Goal: Transaction & Acquisition: Book appointment/travel/reservation

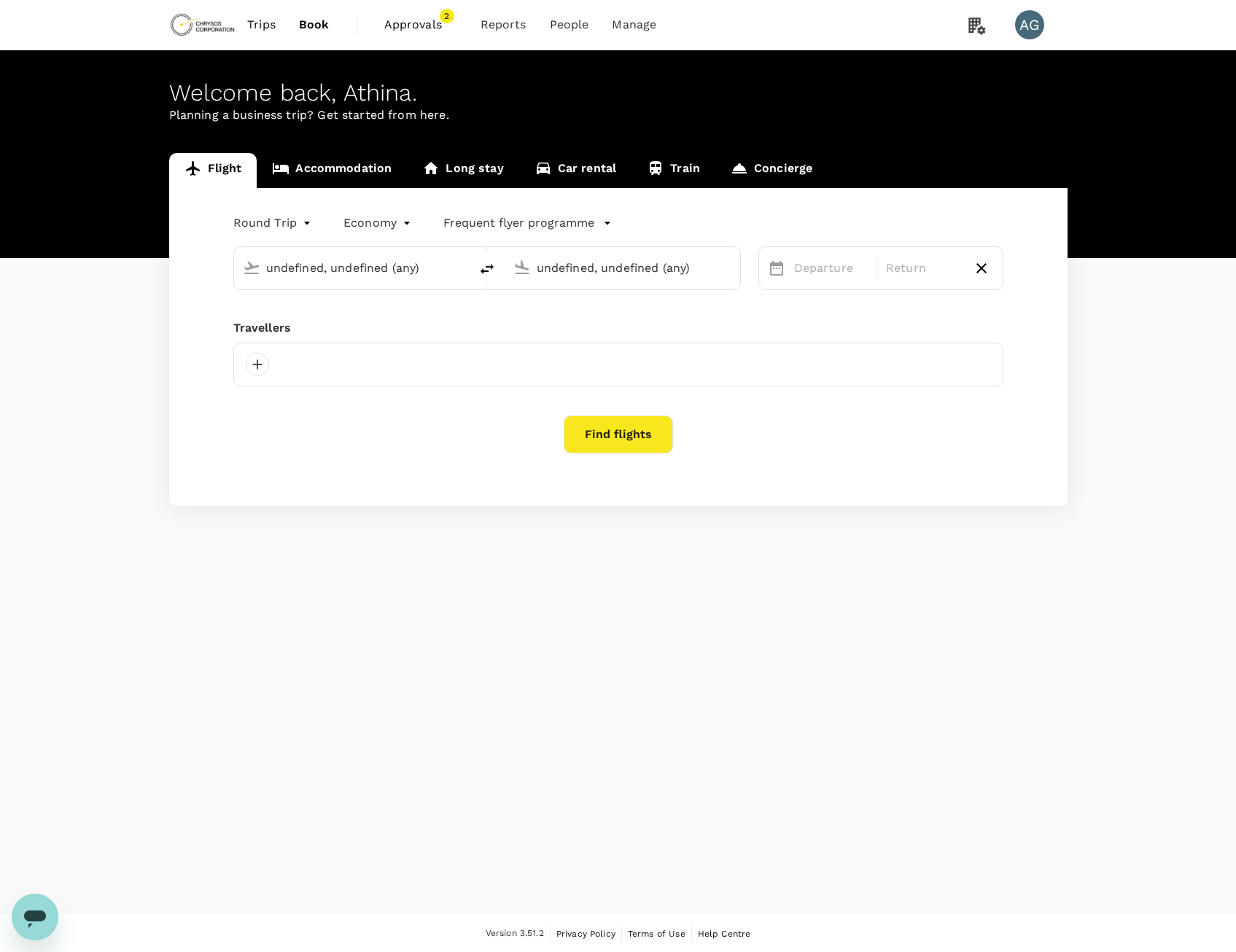
type input "Adelaide (ADL)"
type input "Nanjing Lukou Intl (NKG)"
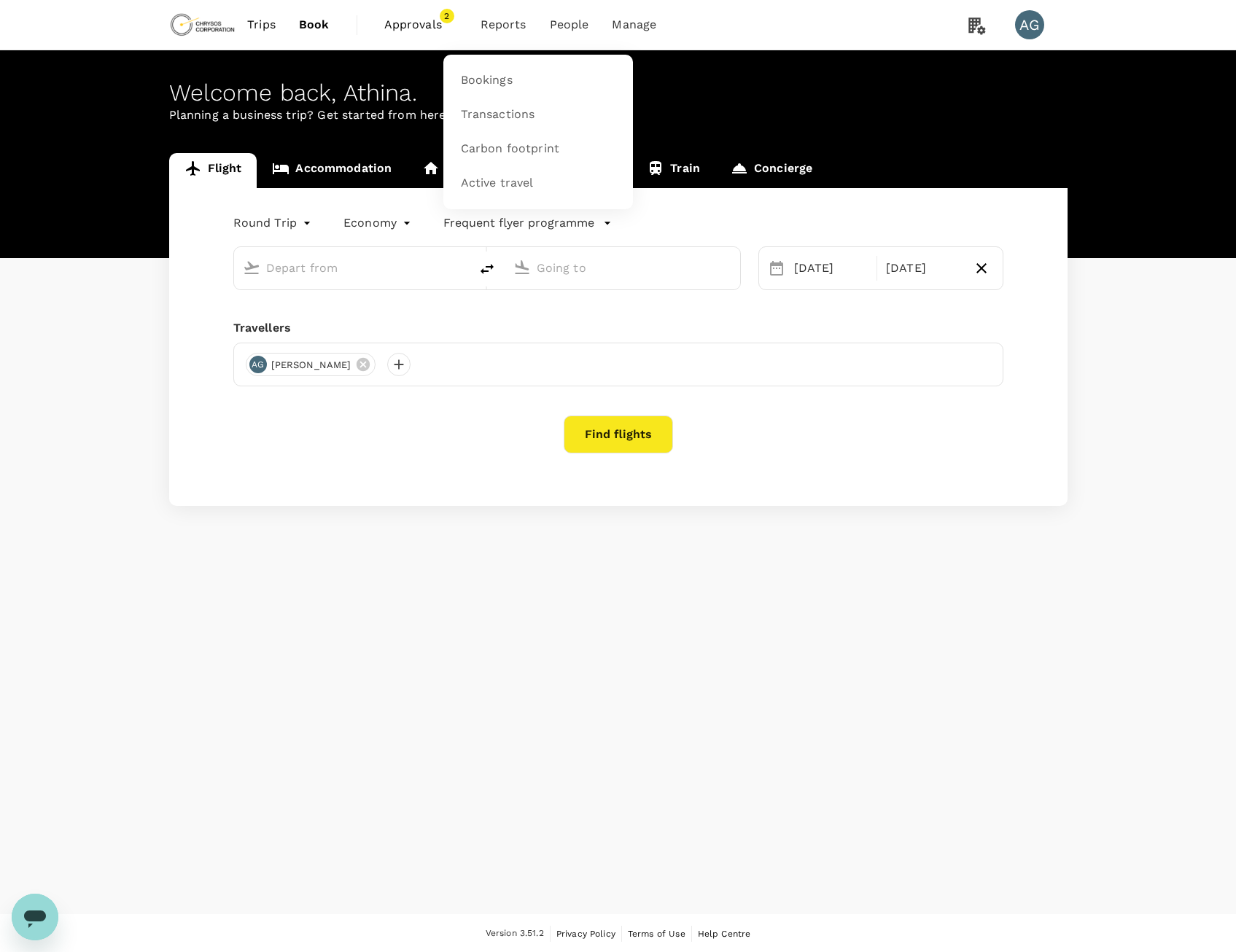
type input "premium-economy"
type input "Adelaide (ADL)"
type input "Nanjing Lukou Intl (NKG)"
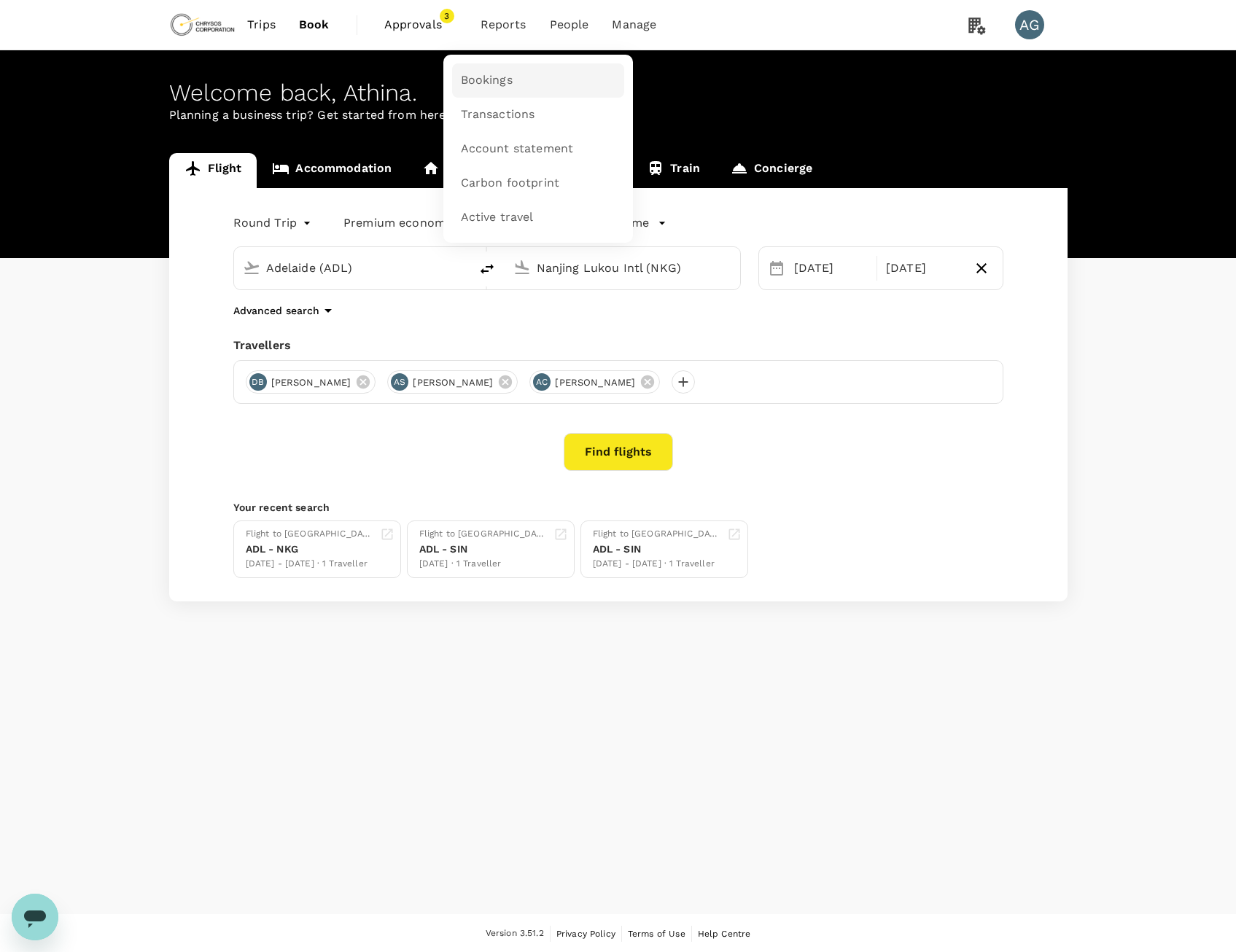
click at [491, 81] on span "Bookings" at bounding box center [487, 80] width 52 height 17
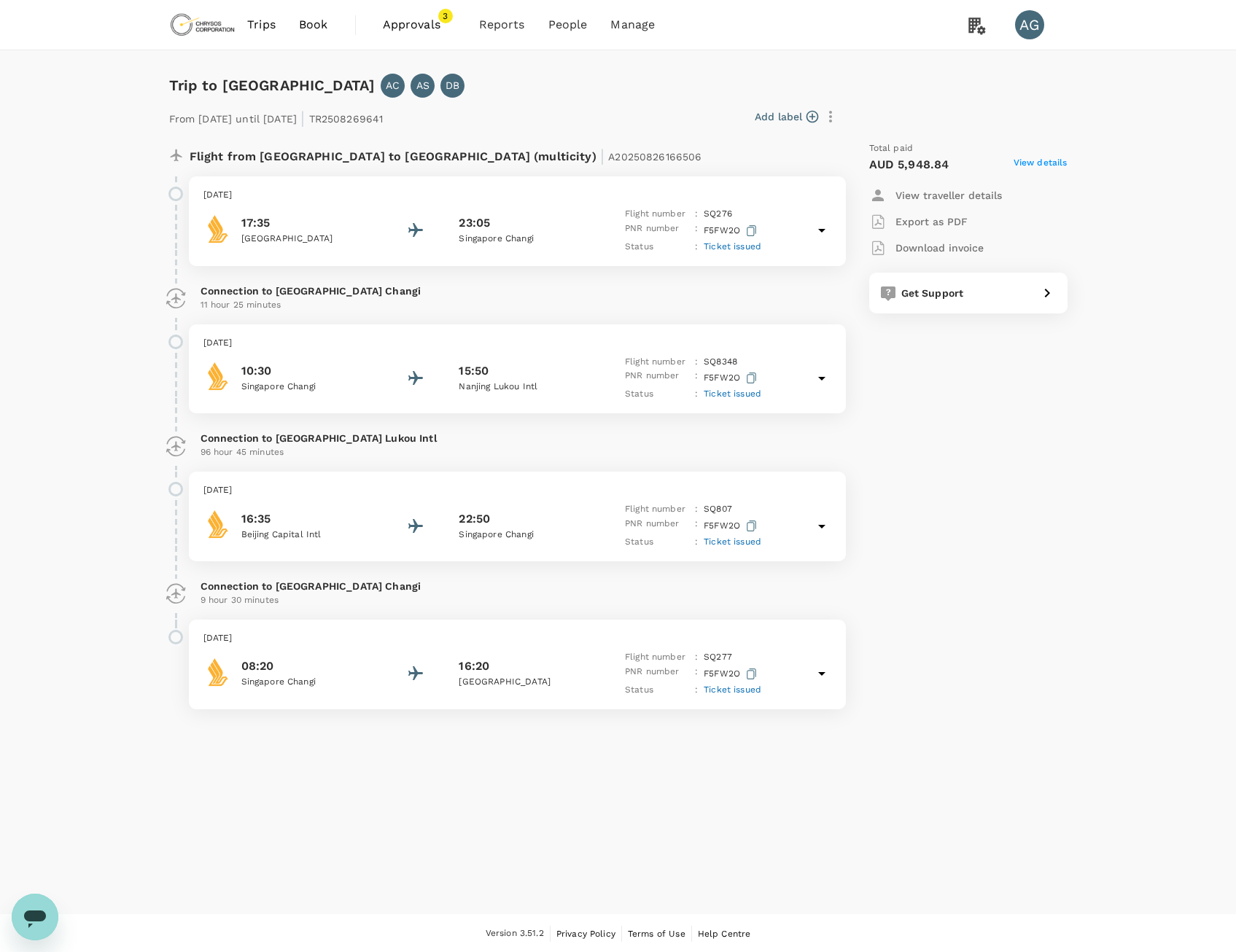
click at [322, 16] on span "Book" at bounding box center [313, 25] width 30 height 18
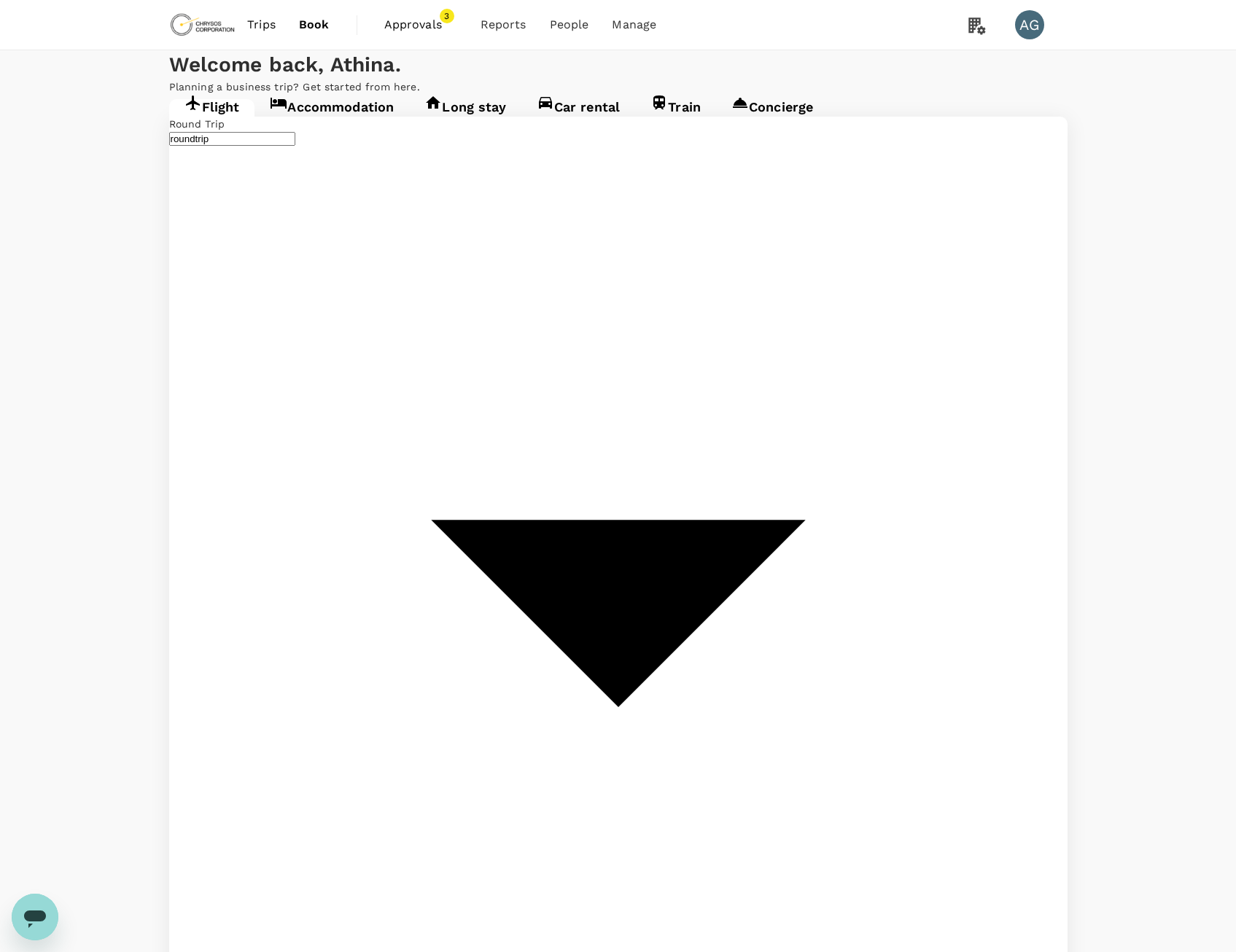
type input "Adelaide (ADL)"
type input "Nanjing Lukou Intl (NKG)"
type input "premium-economy"
type input "Adelaide (ADL)"
type input "Nanjing Lukou Intl (NKG)"
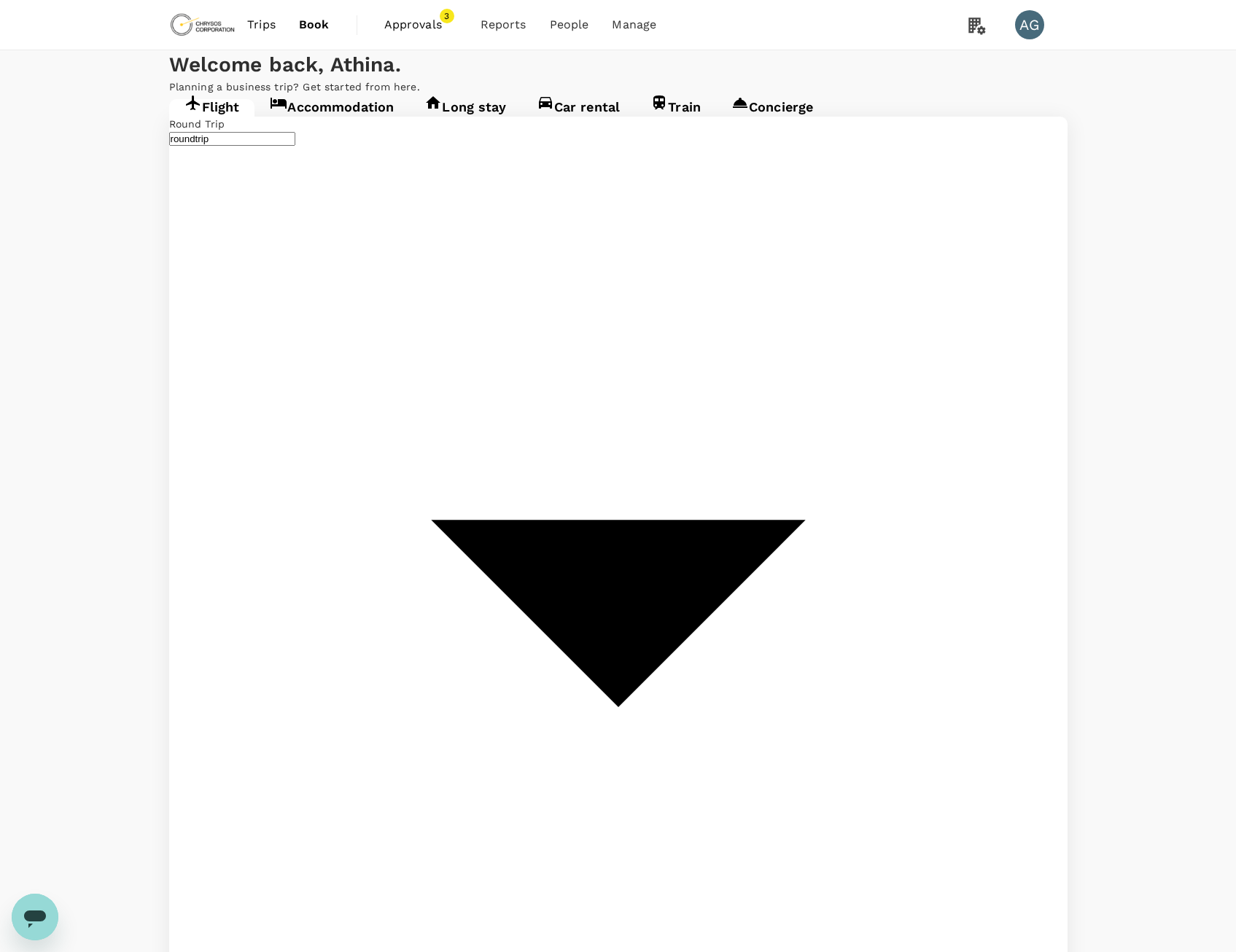
drag, startPoint x: 247, startPoint y: 262, endPoint x: 6, endPoint y: 265, distance: 241.0
type input "Beijing Capital Intl ([GEOGRAPHIC_DATA])"
drag, startPoint x: 636, startPoint y: 269, endPoint x: 434, endPoint y: 267, distance: 202.0
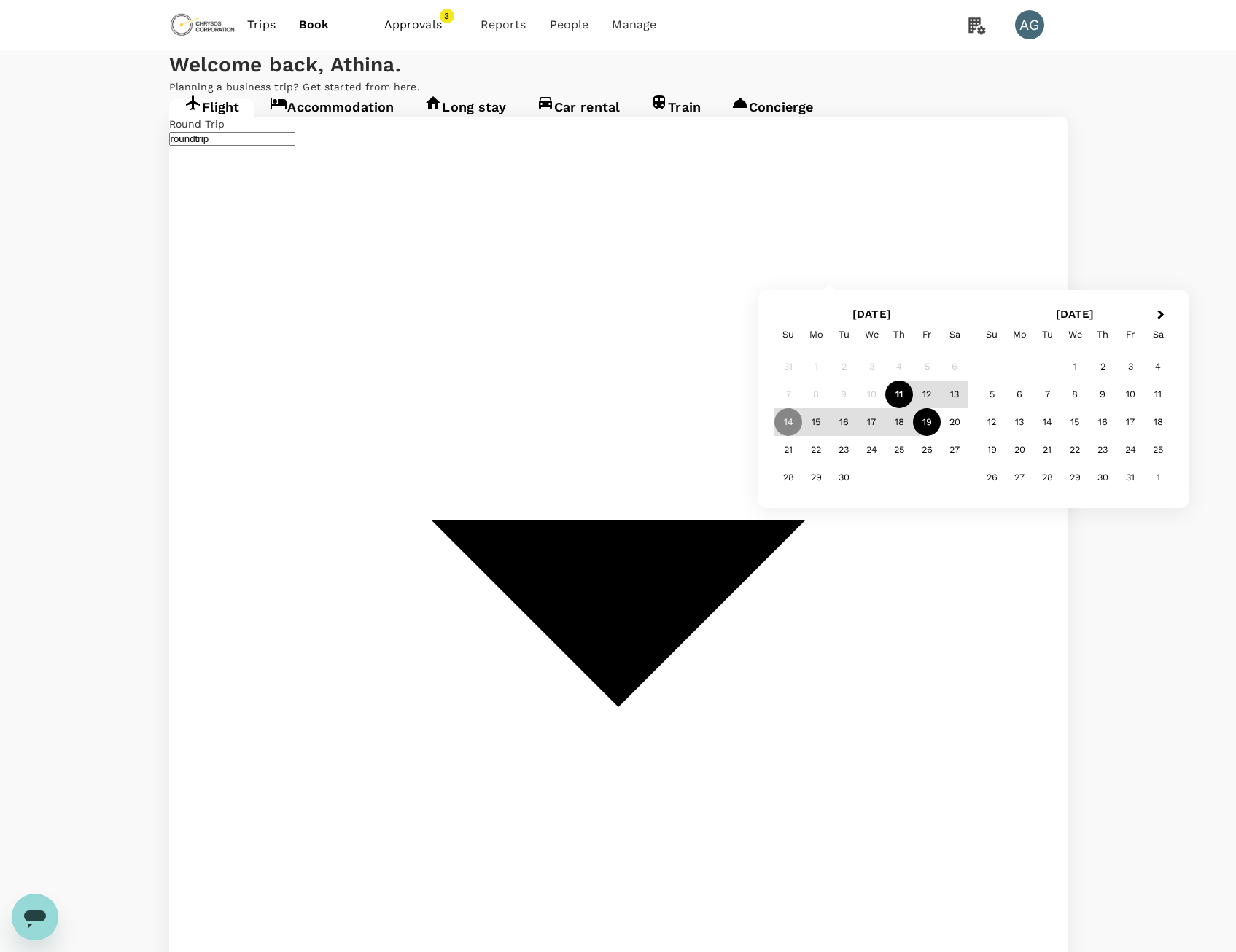
type input "Adelaide (ADL)"
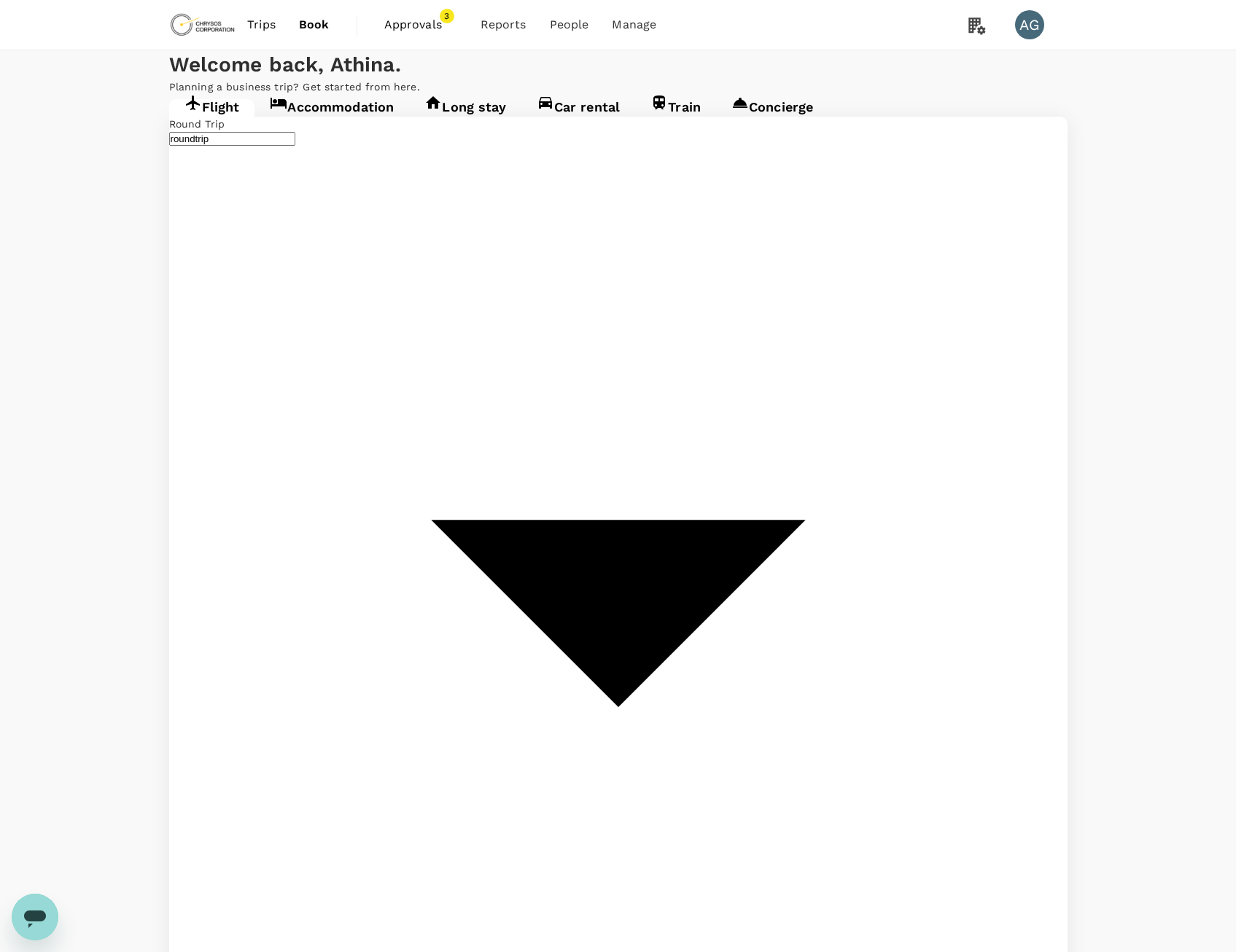
type input "oneway"
click at [925, 424] on div "19" at bounding box center [927, 422] width 28 height 28
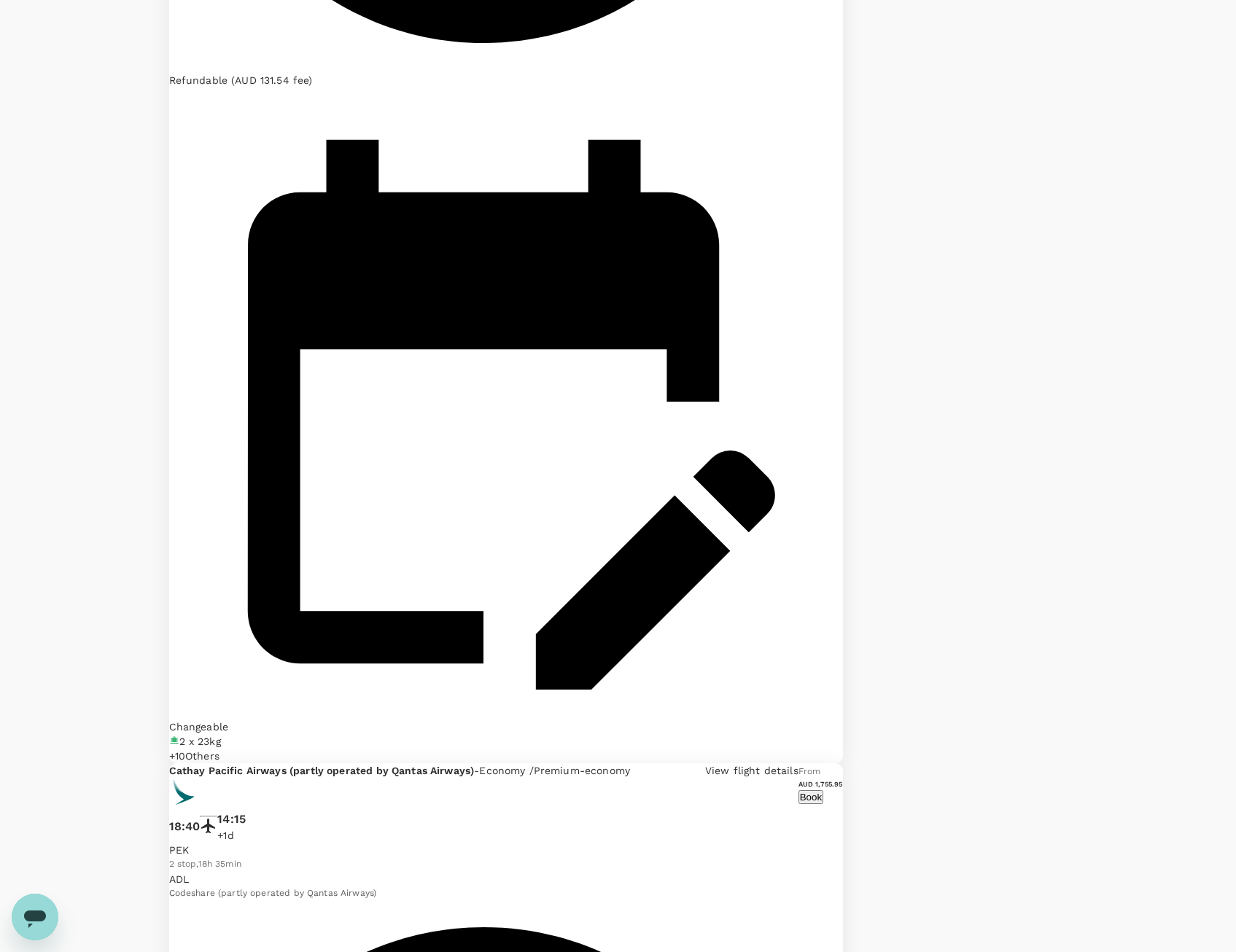
scroll to position [2817, 0]
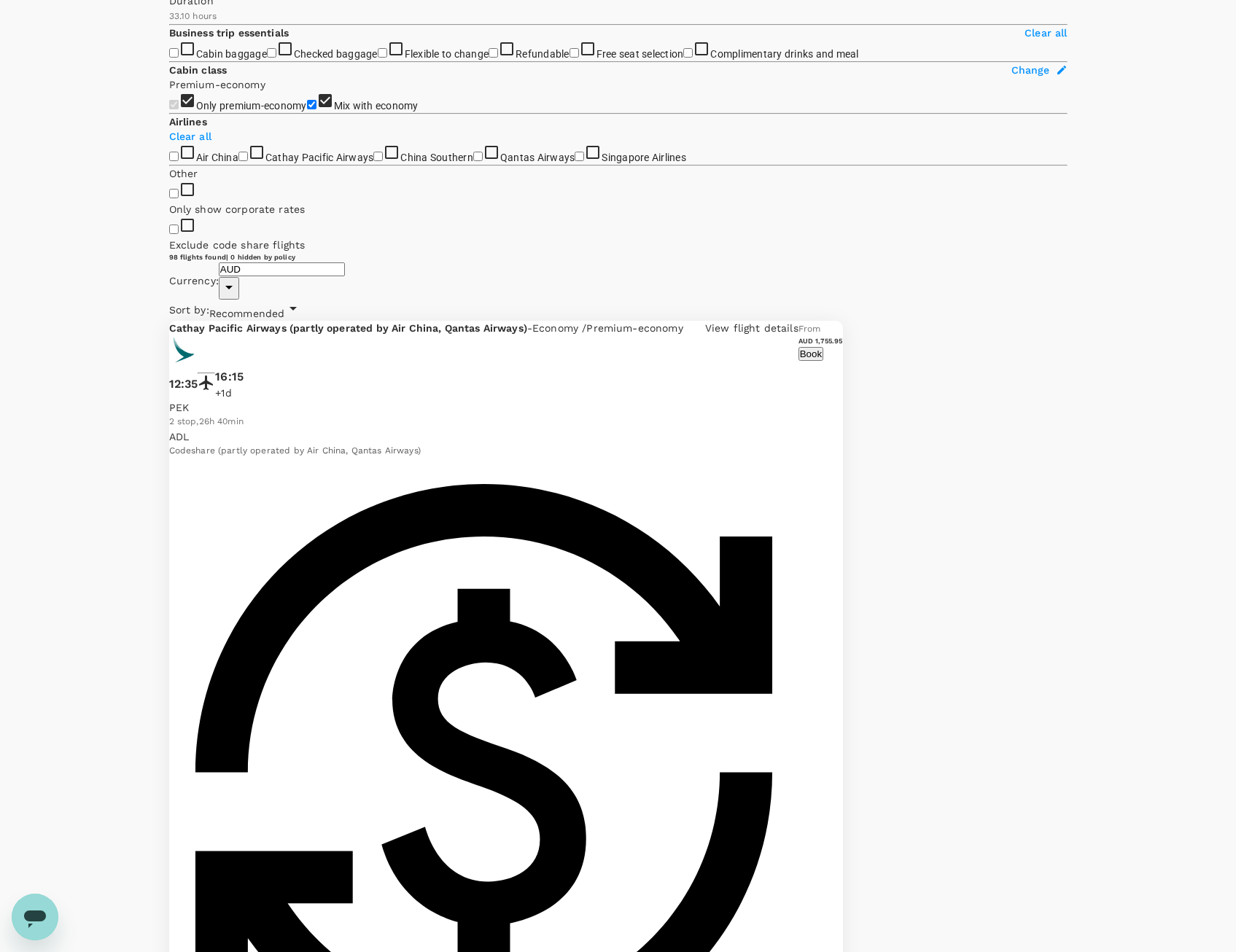
scroll to position [364, 0]
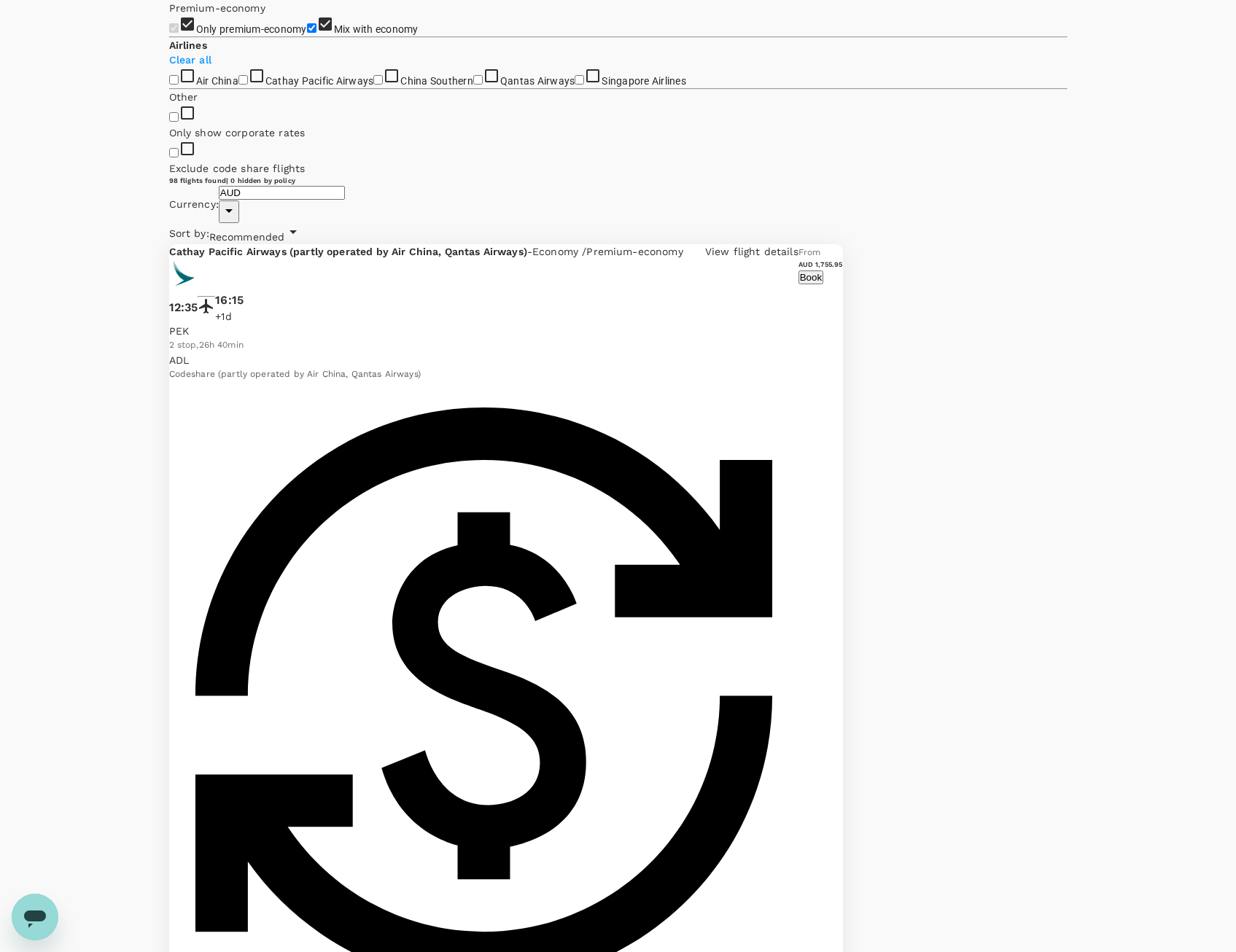
click at [574, 85] on input "Singapore Airlines" at bounding box center [579, 80] width 10 height 10
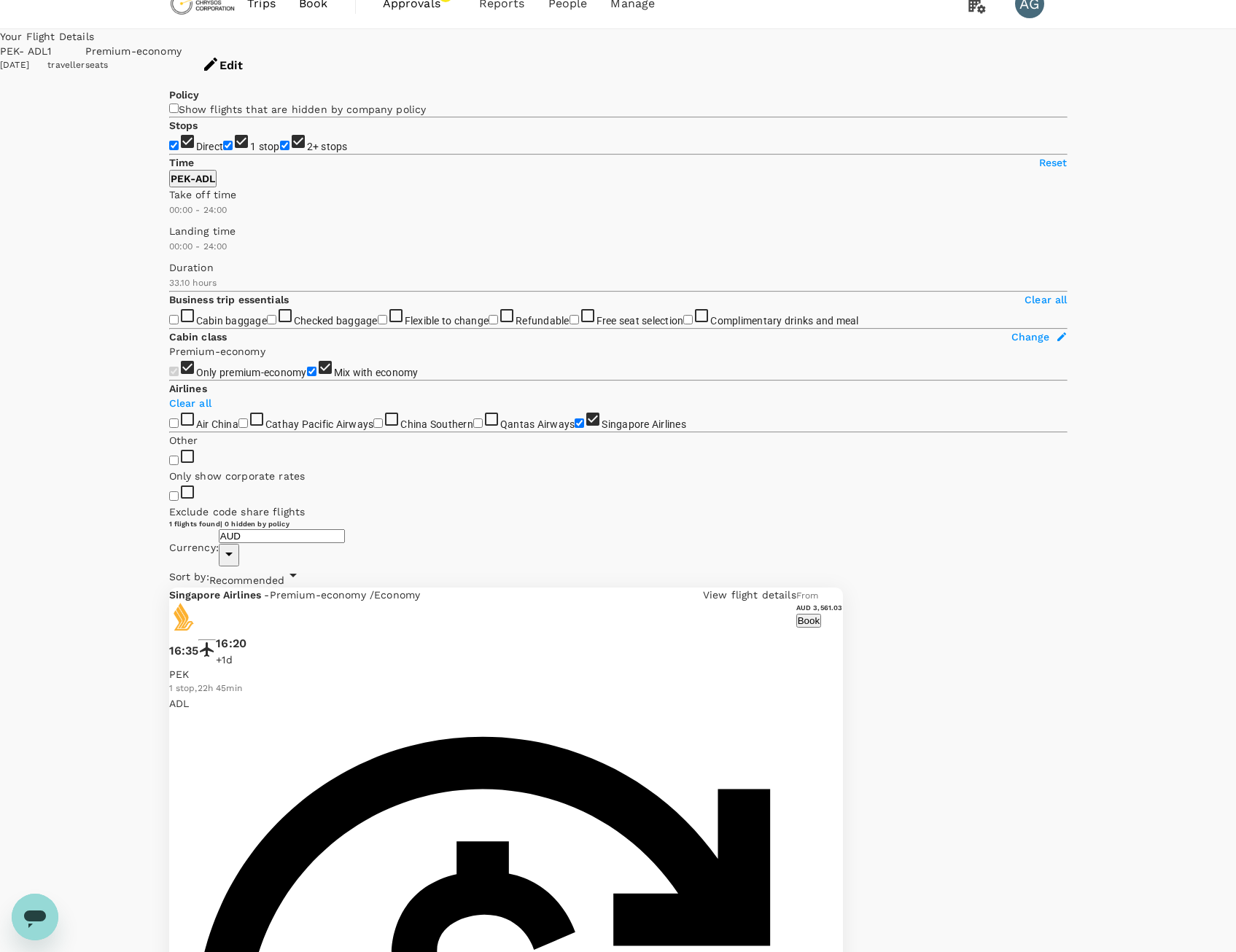
scroll to position [313, 0]
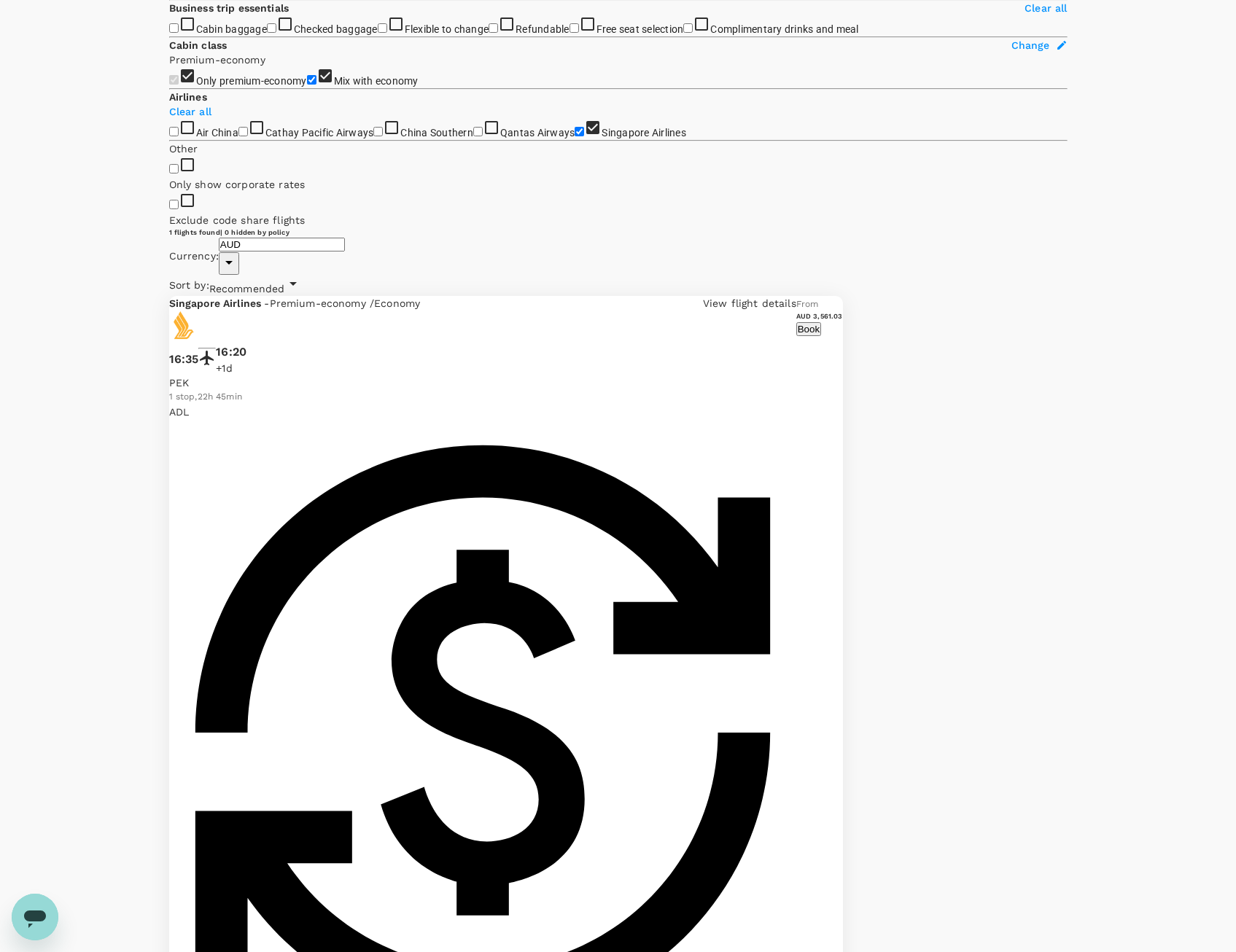
click at [574, 137] on input "Singapore Airlines" at bounding box center [579, 132] width 10 height 10
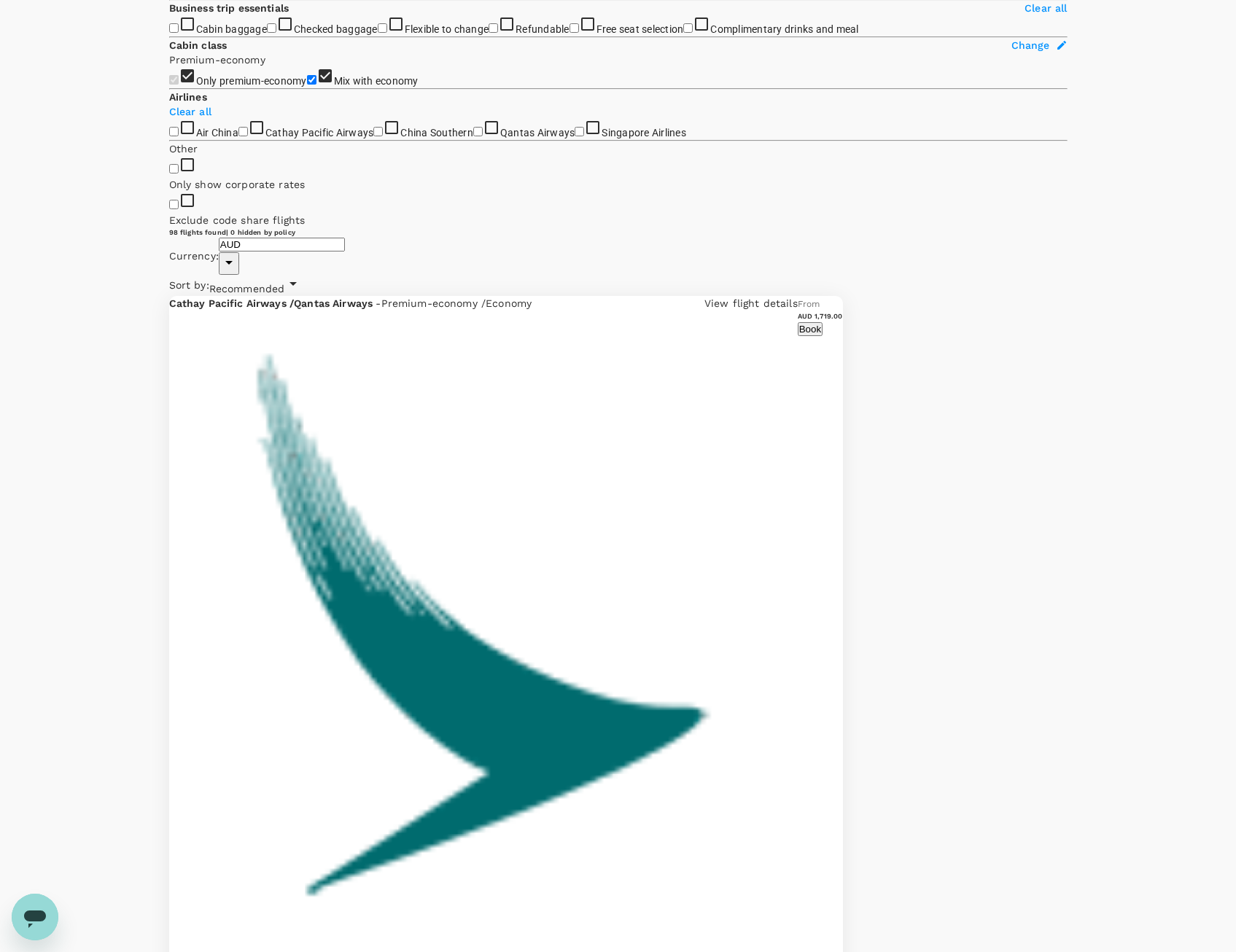
click at [574, 137] on input "Singapore Airlines" at bounding box center [579, 132] width 10 height 10
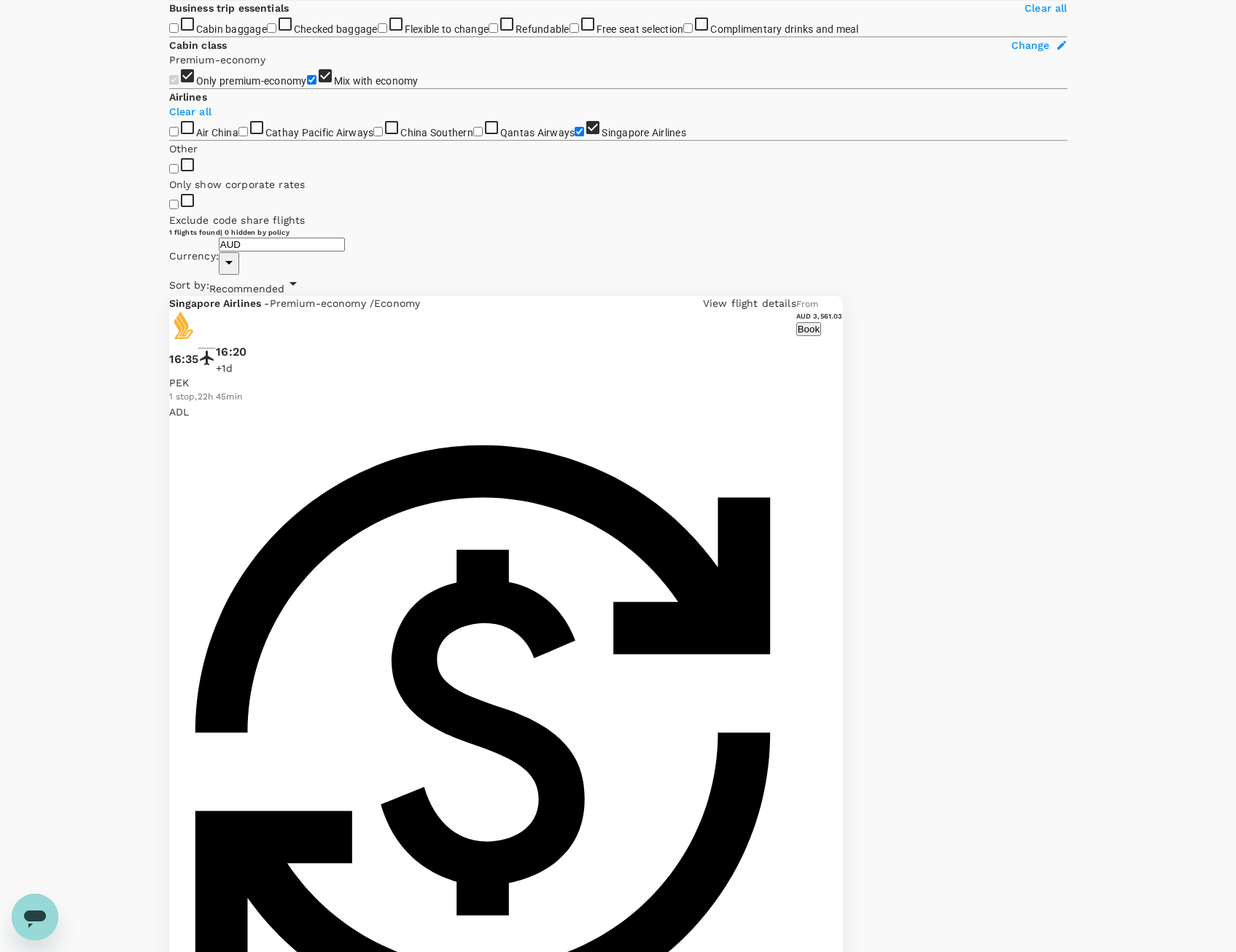
click at [574, 137] on input "Singapore Airlines" at bounding box center [579, 132] width 10 height 10
checkbox input "false"
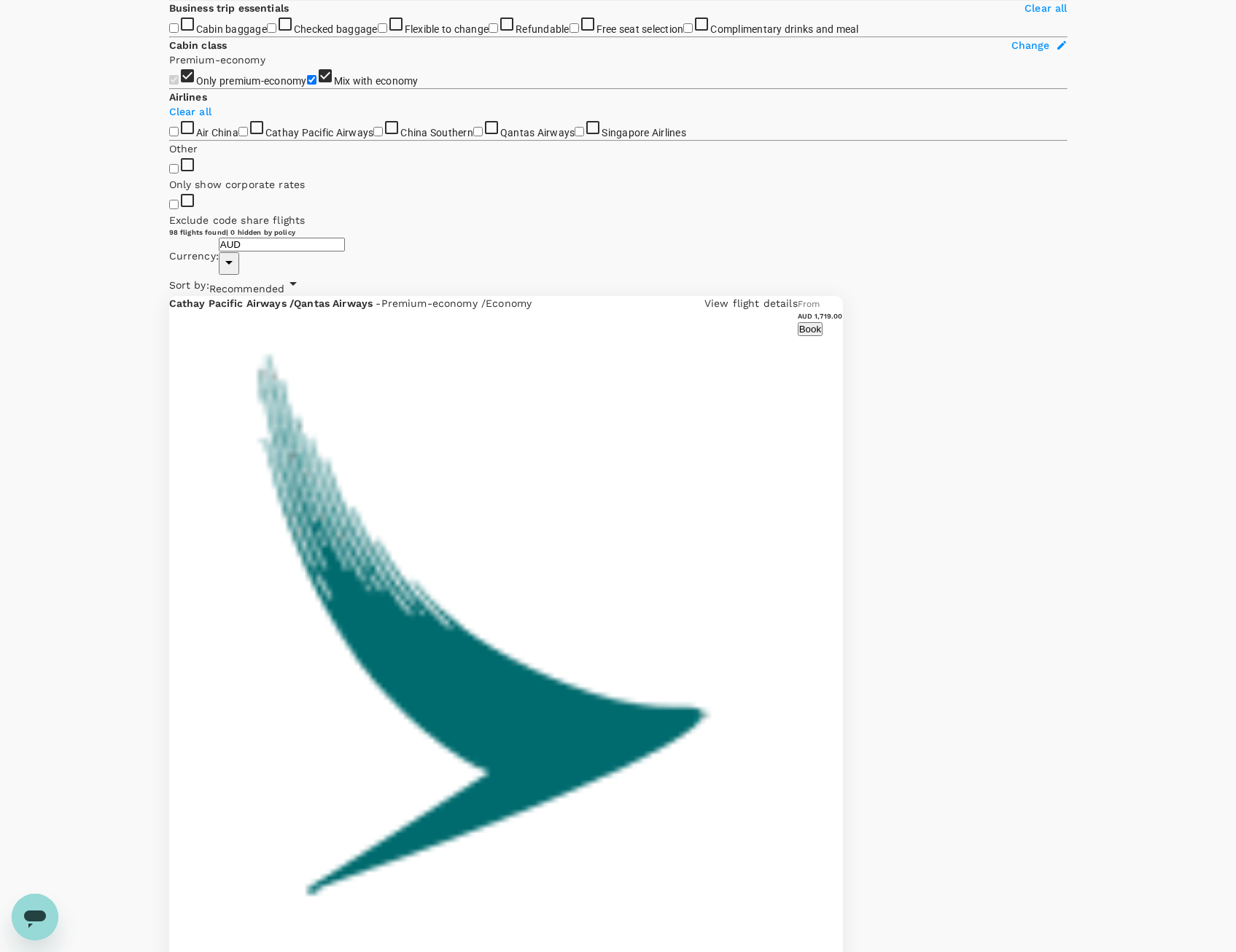
scroll to position [0, 0]
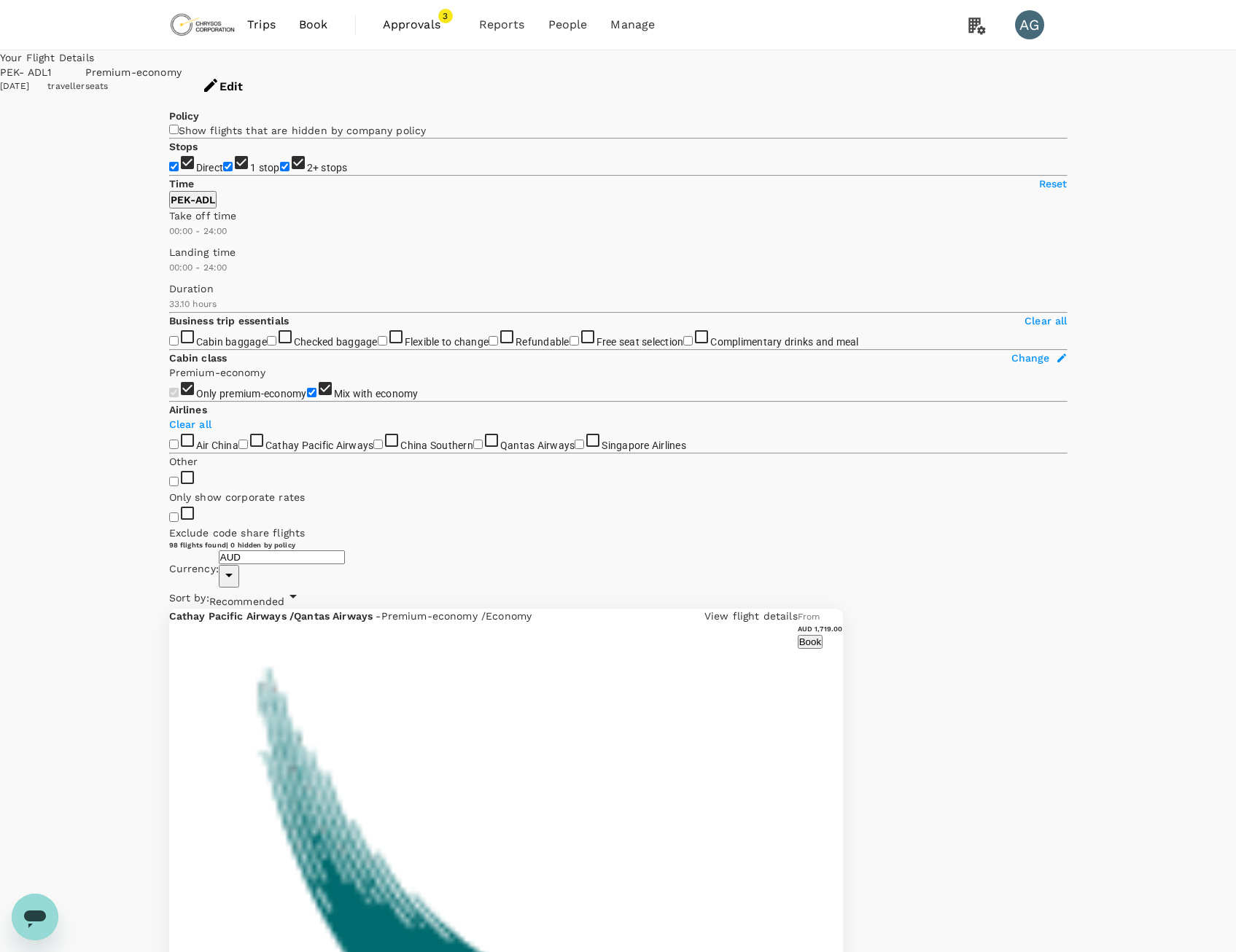
click at [47, 65] on div "PEK - ADL" at bounding box center [23, 72] width 47 height 14
click at [264, 76] on button "Edit" at bounding box center [222, 86] width 81 height 44
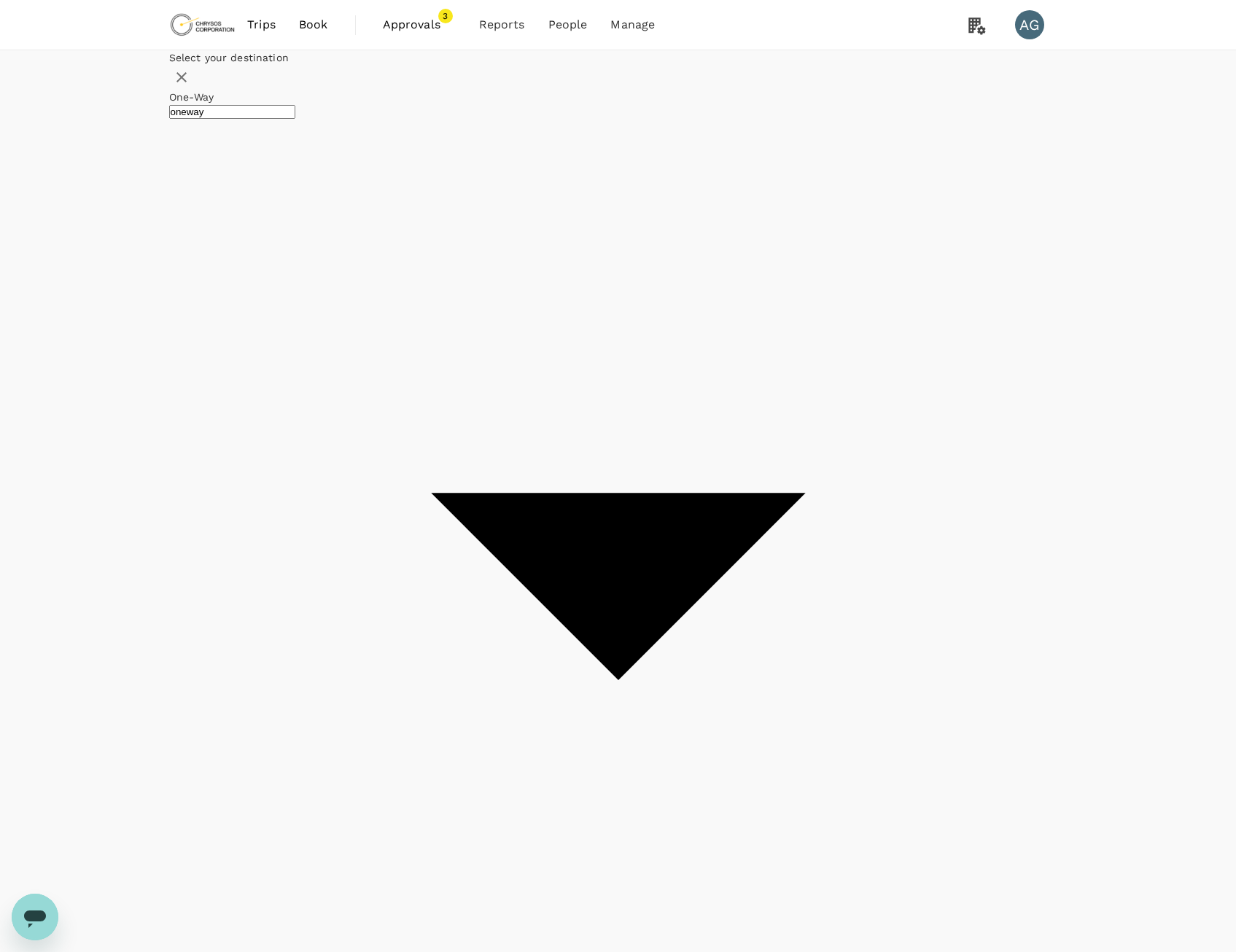
type input "Beijing Capital Intl ([GEOGRAPHIC_DATA])"
type input "Adelaide (ADL)"
click at [758, 260] on div "20" at bounding box center [745, 246] width 28 height 28
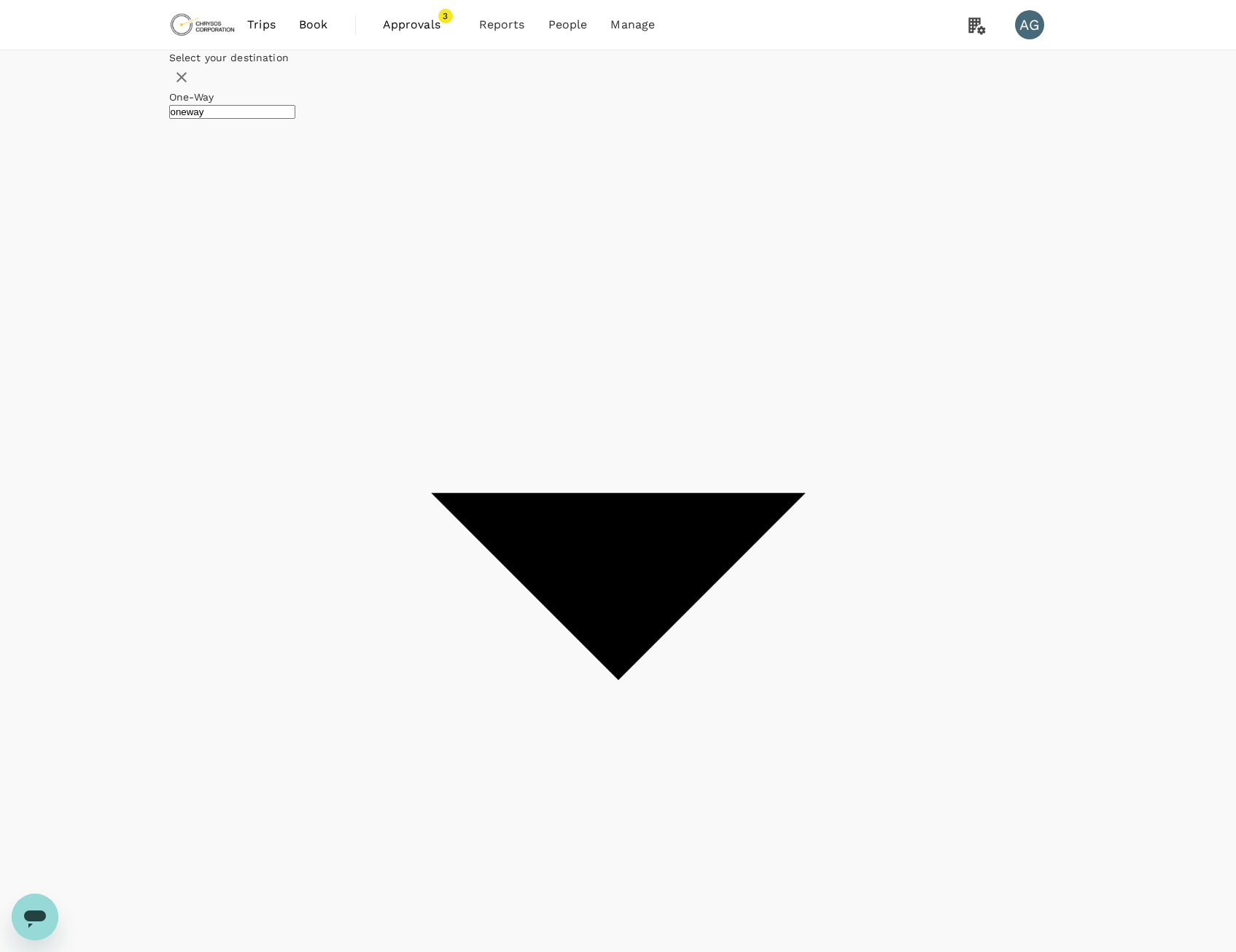
checkbox input "false"
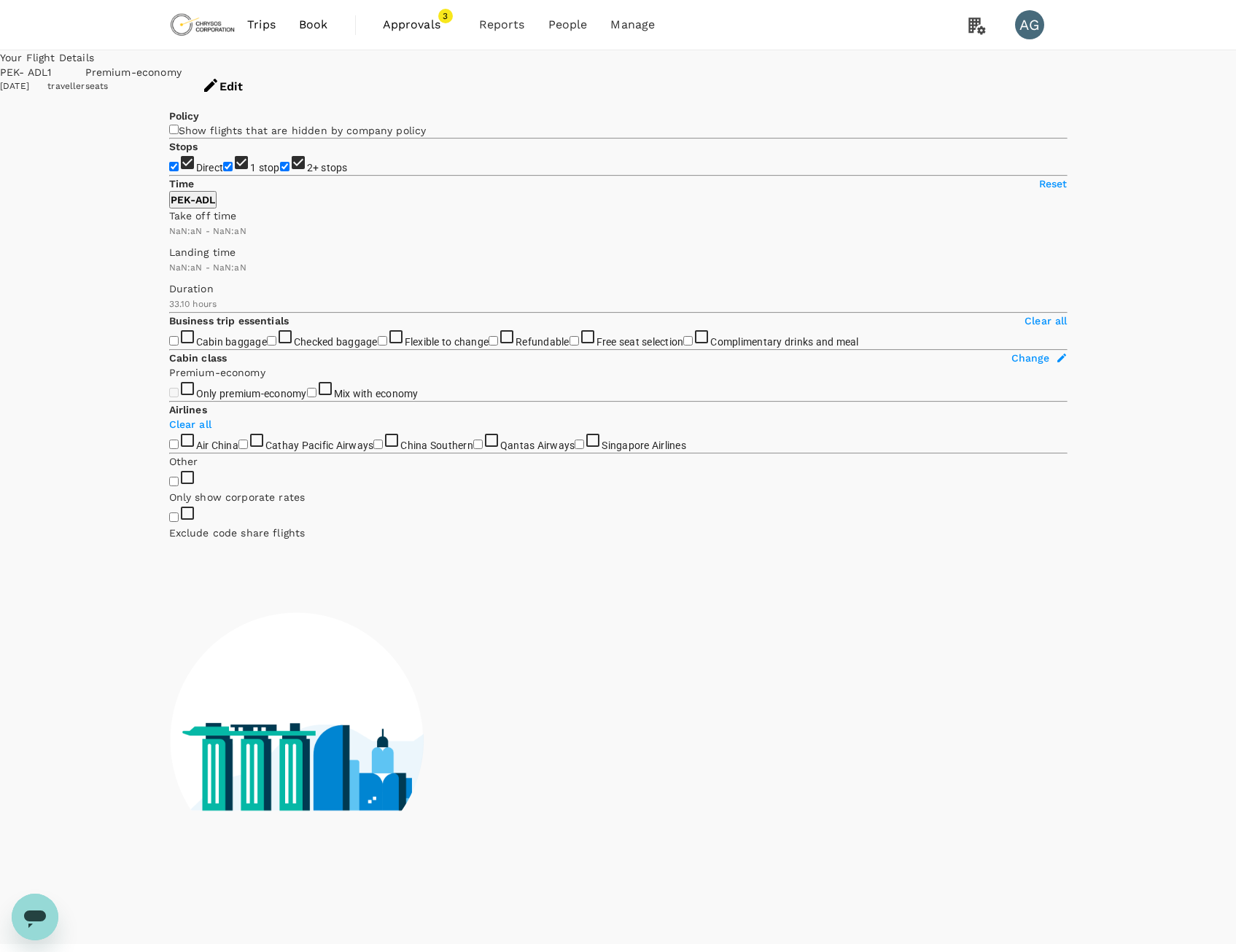
type input "1440"
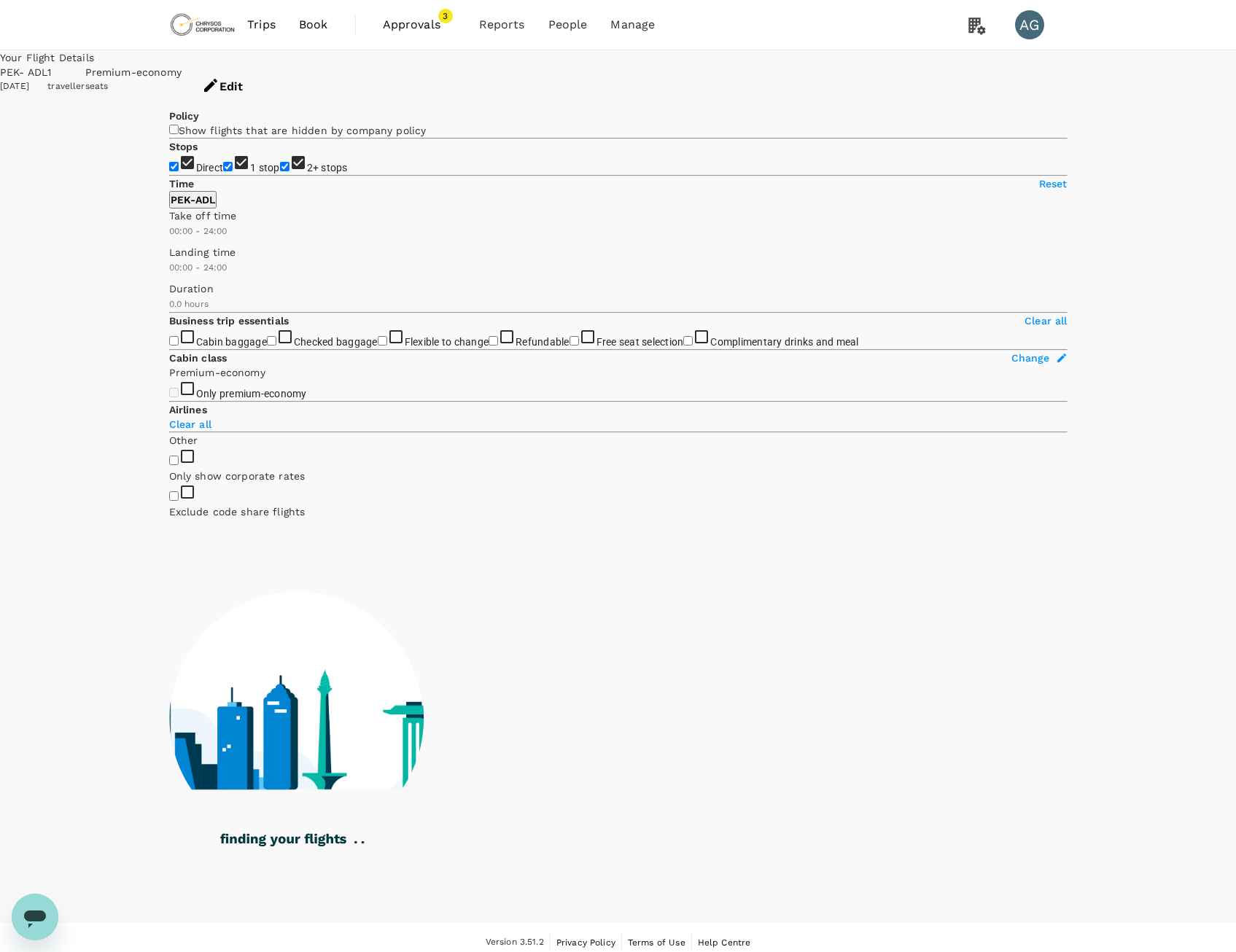
type input "2145"
checkbox input "true"
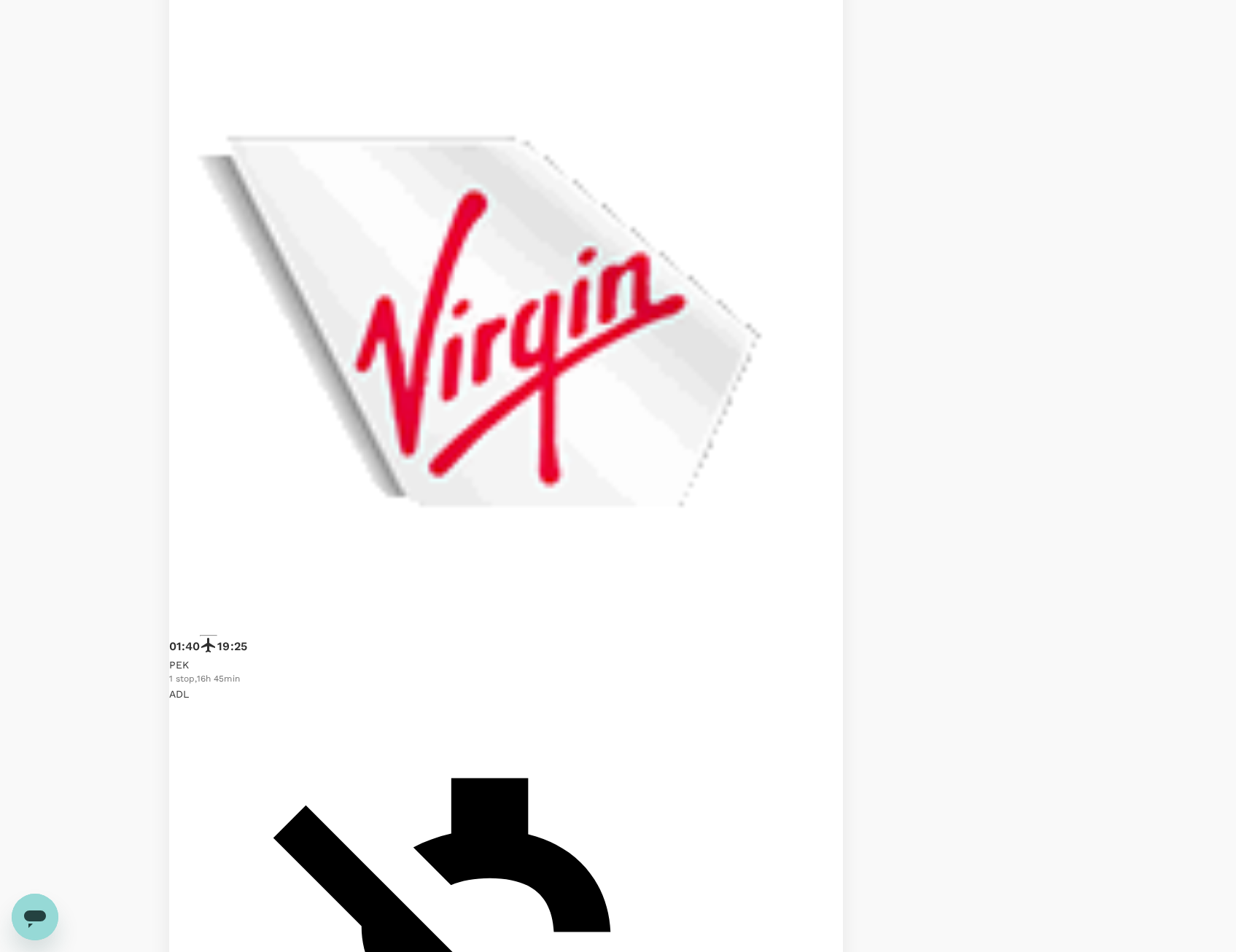
scroll to position [2727, 0]
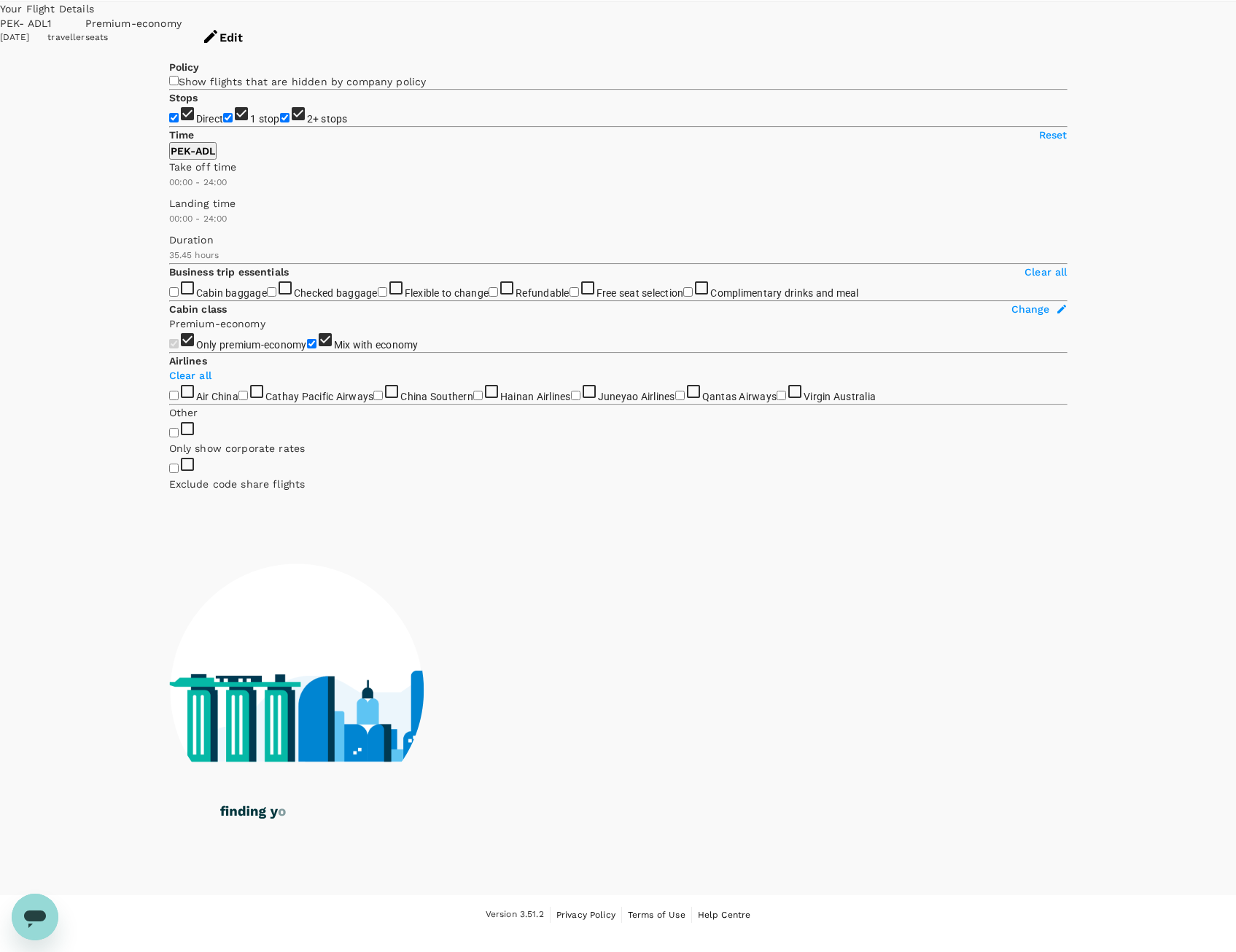
scroll to position [0, 0]
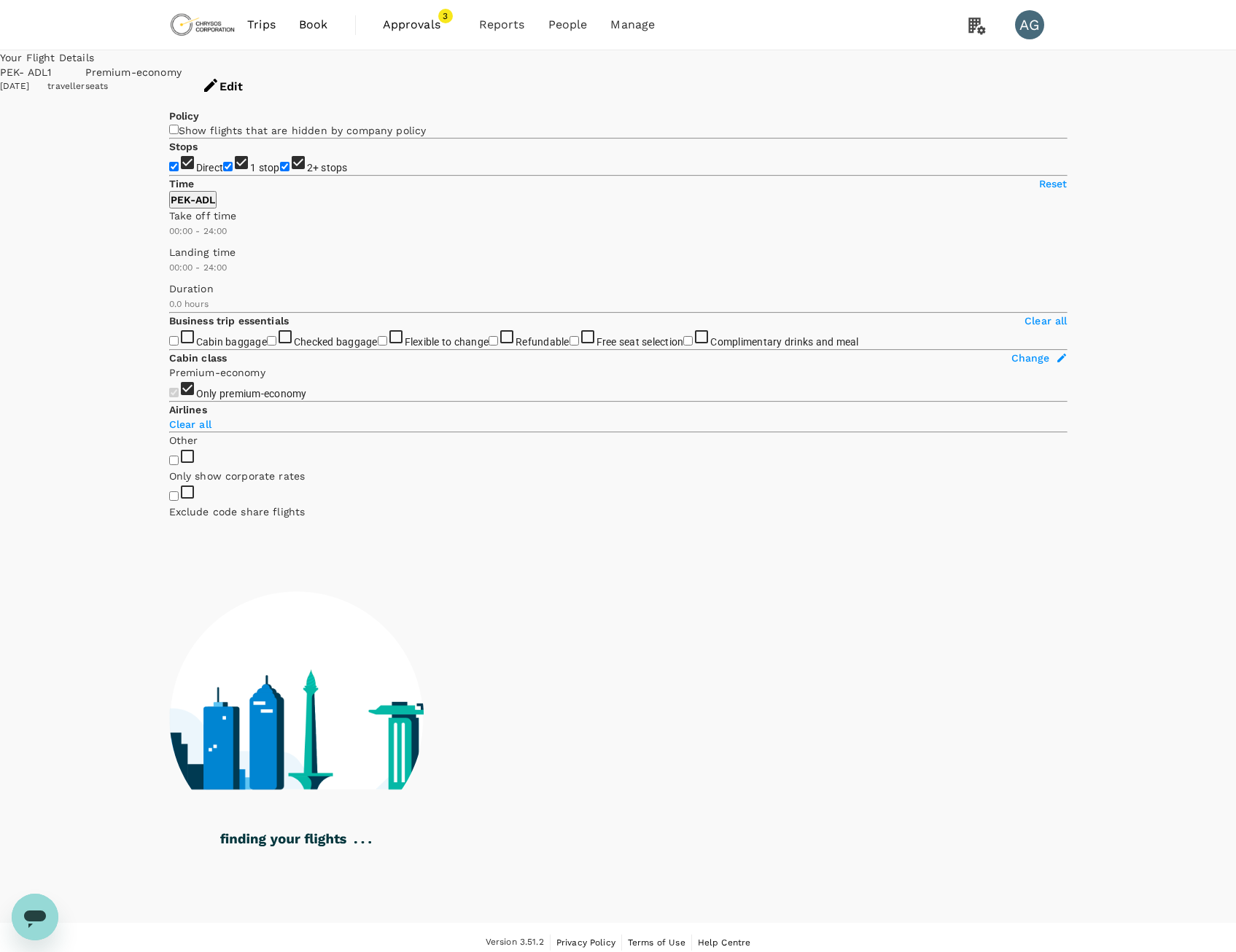
type input "2005"
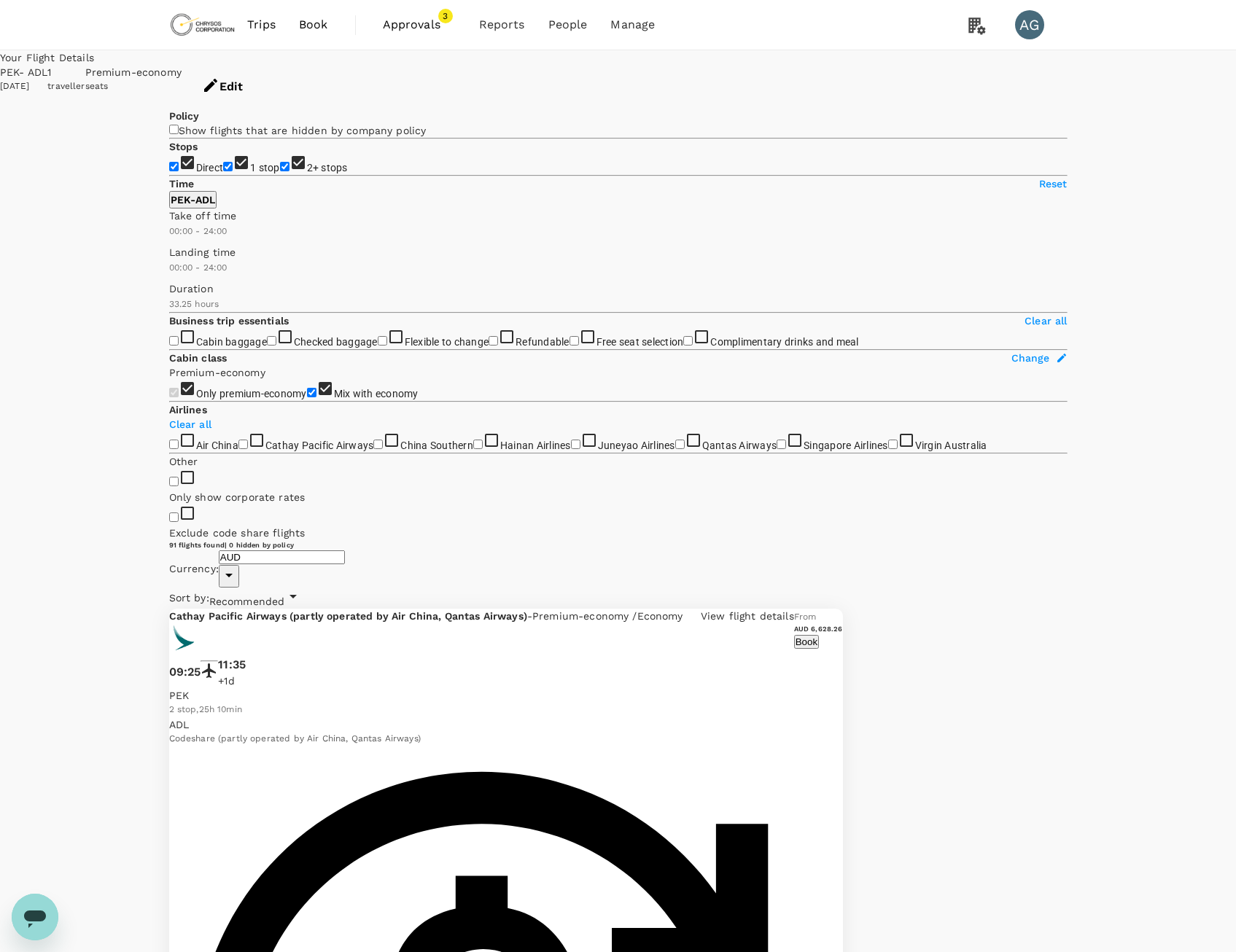
click at [305, 19] on span "Book" at bounding box center [313, 25] width 30 height 18
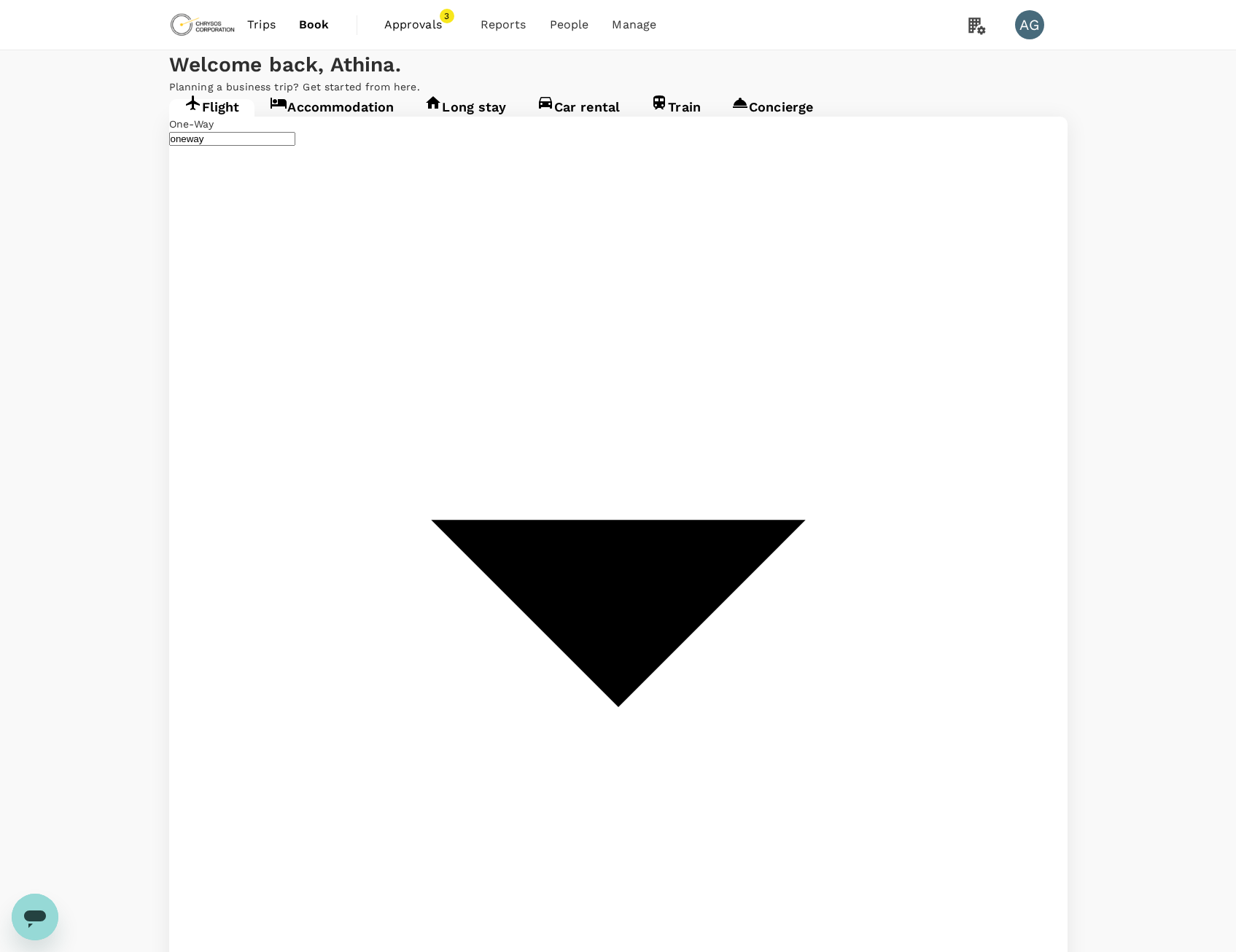
type input "Beijing Capital Intl ([GEOGRAPHIC_DATA])"
type input "Adelaide (ADL)"
type input "Beijing Capital Intl ([GEOGRAPHIC_DATA])"
type input "Adelaide (ADL)"
type input "Beijing Capital Intl ([GEOGRAPHIC_DATA])"
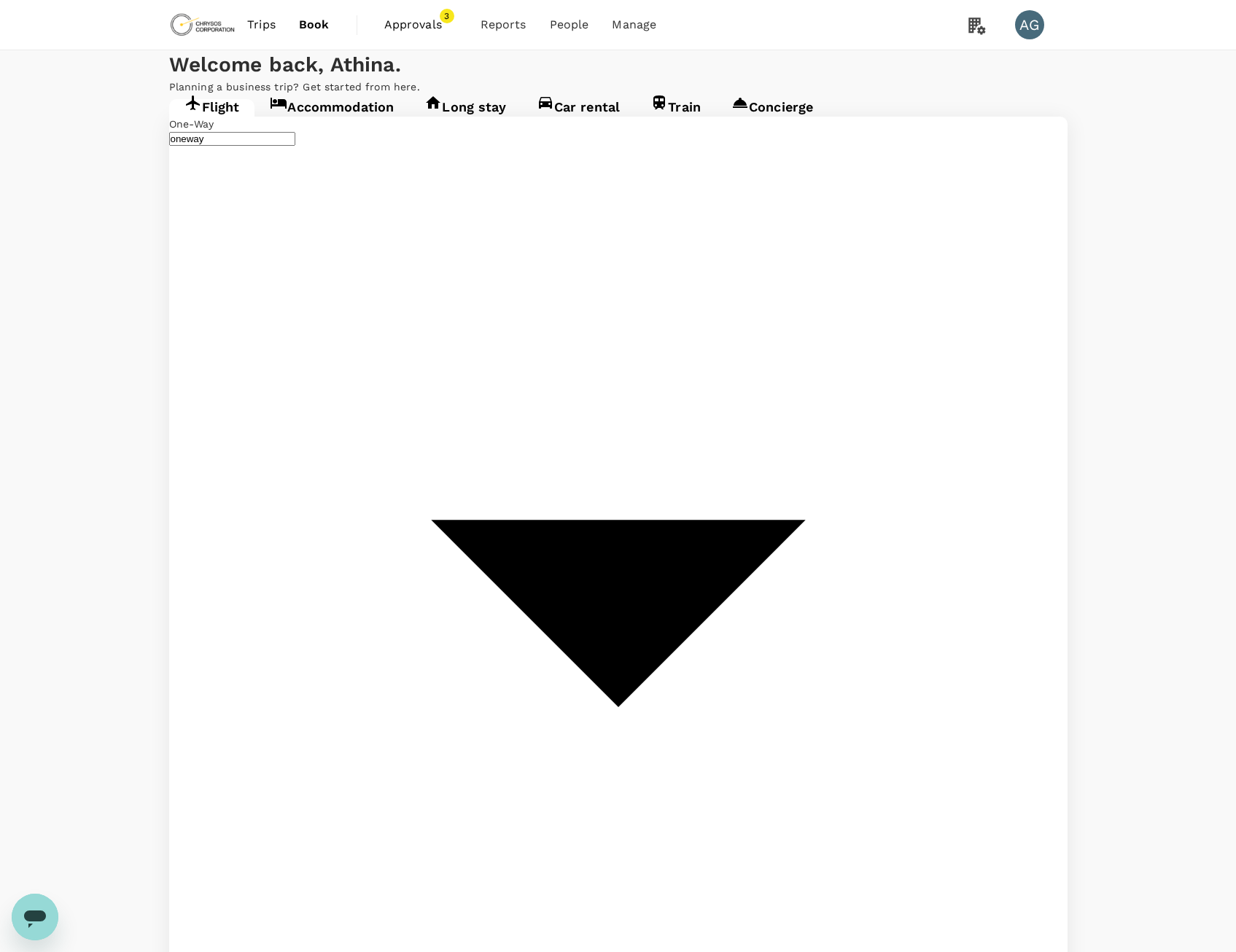
type input "Adelaide (ADL)"
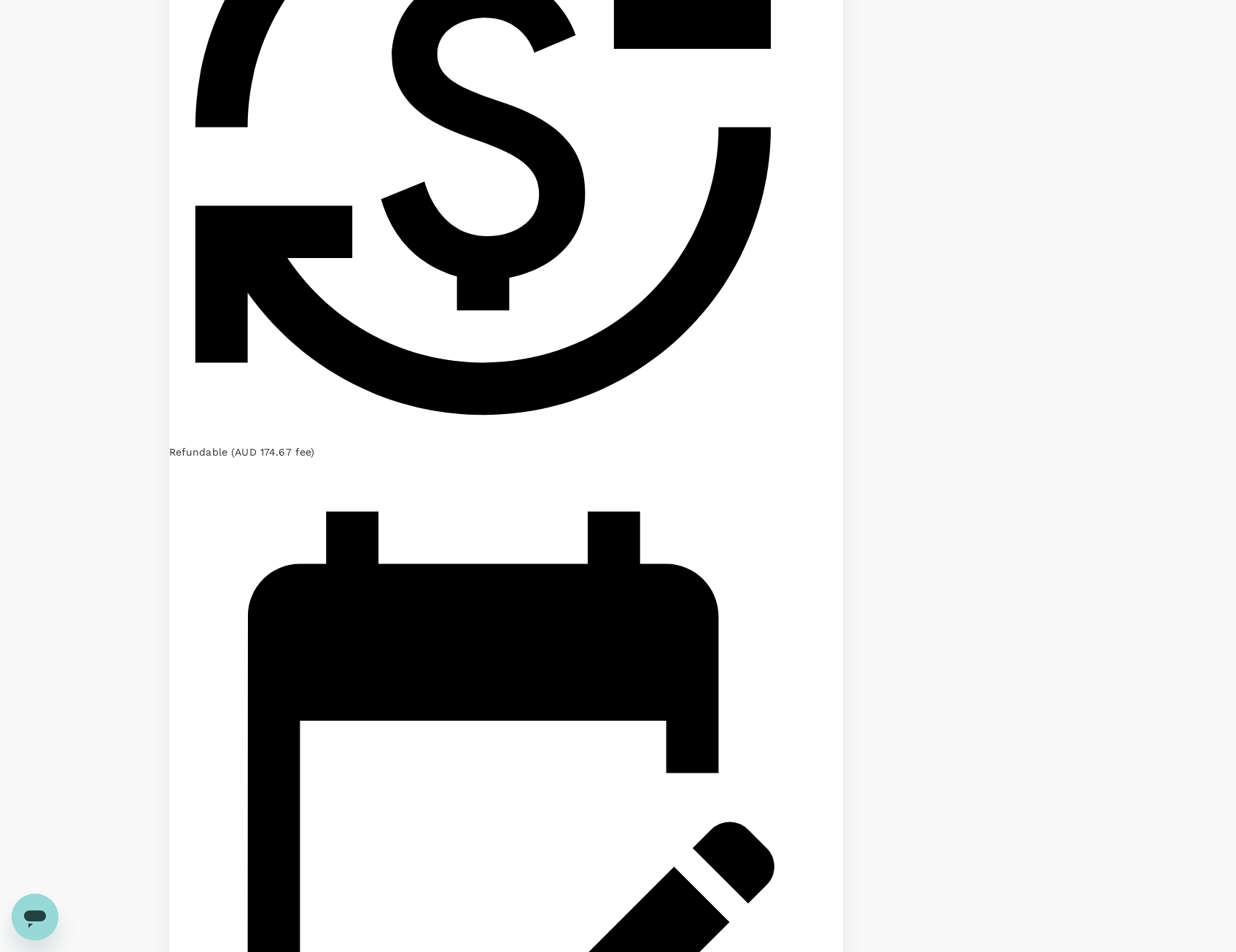
scroll to position [2694, 0]
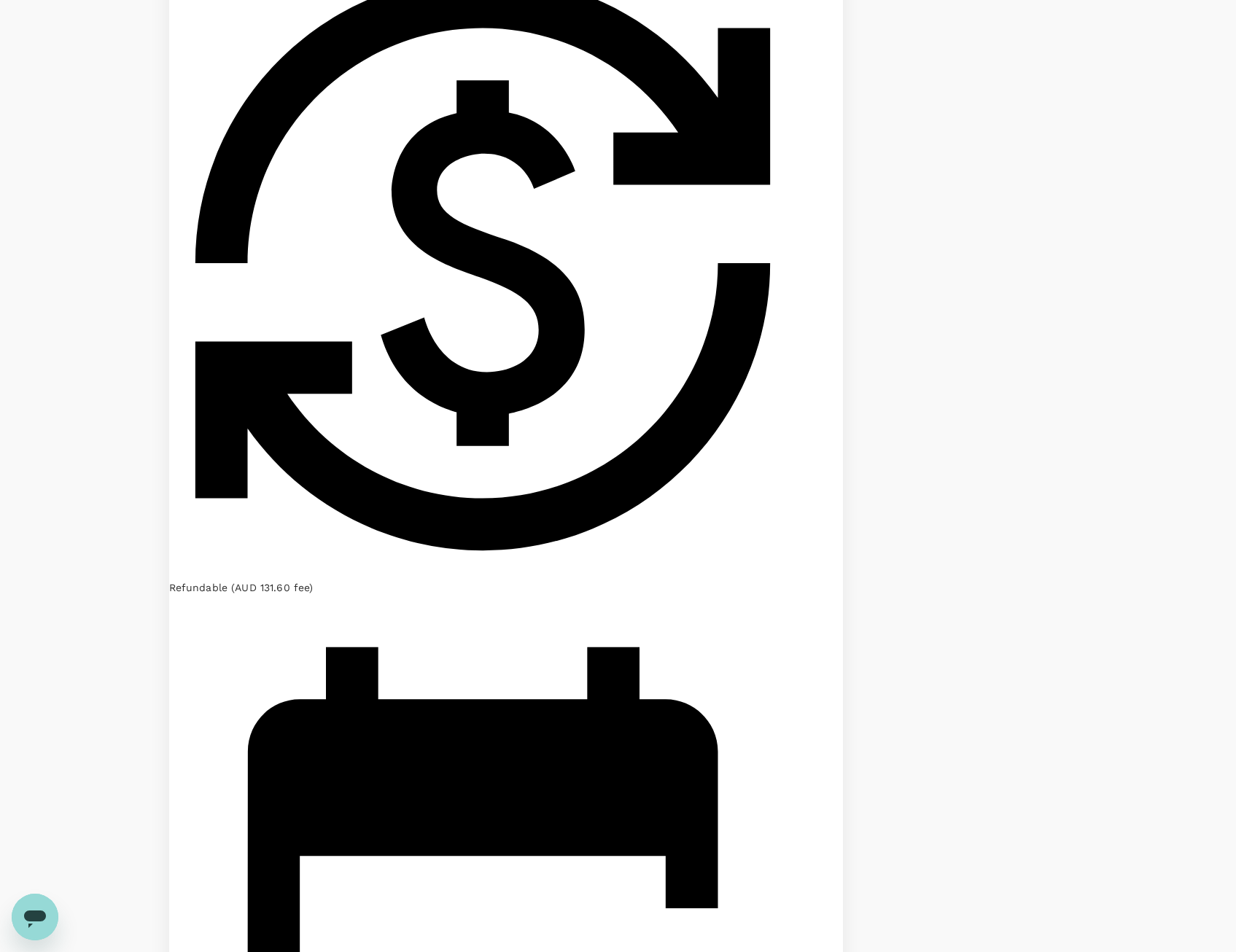
scroll to position [2698, 0]
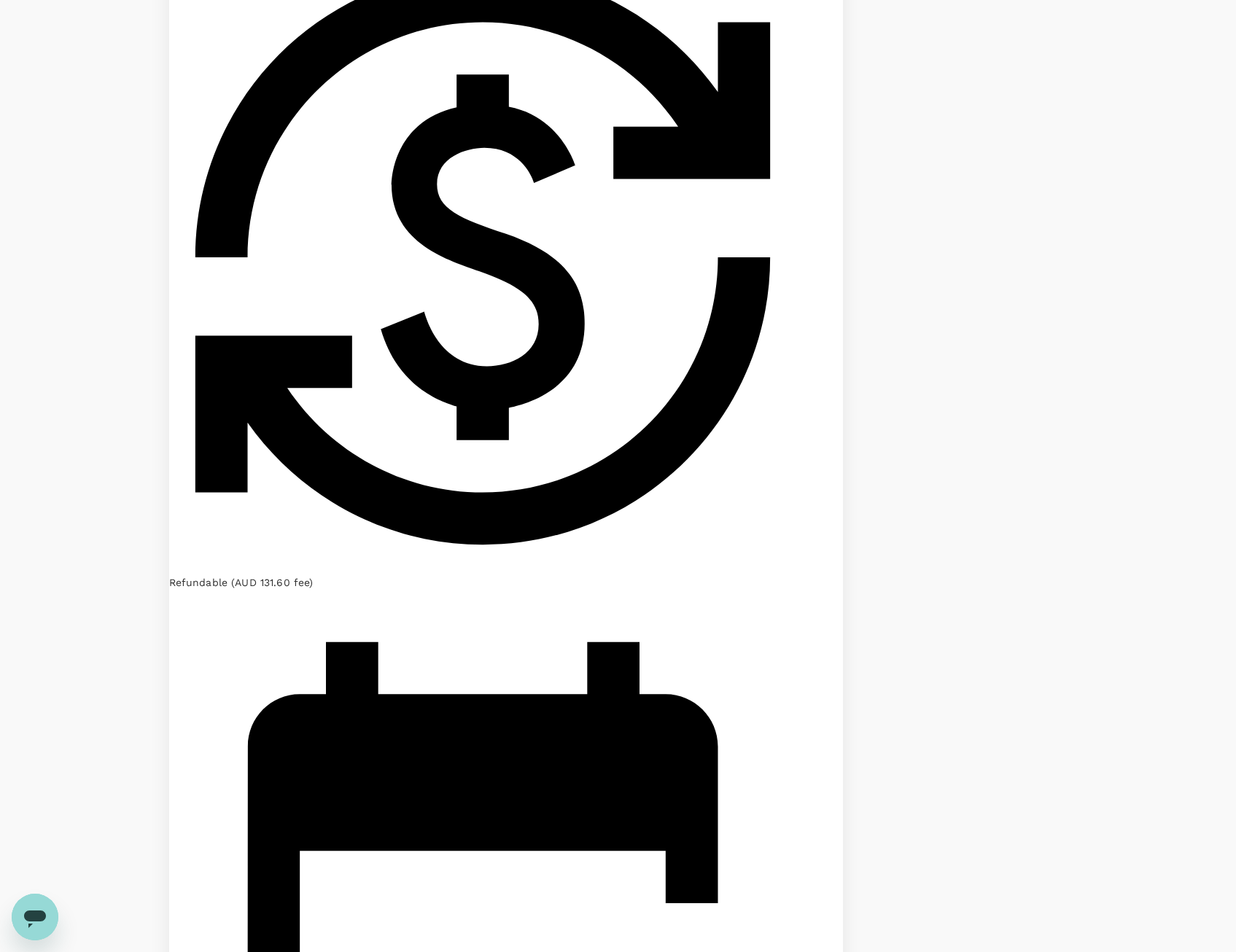
scroll to position [364, 0]
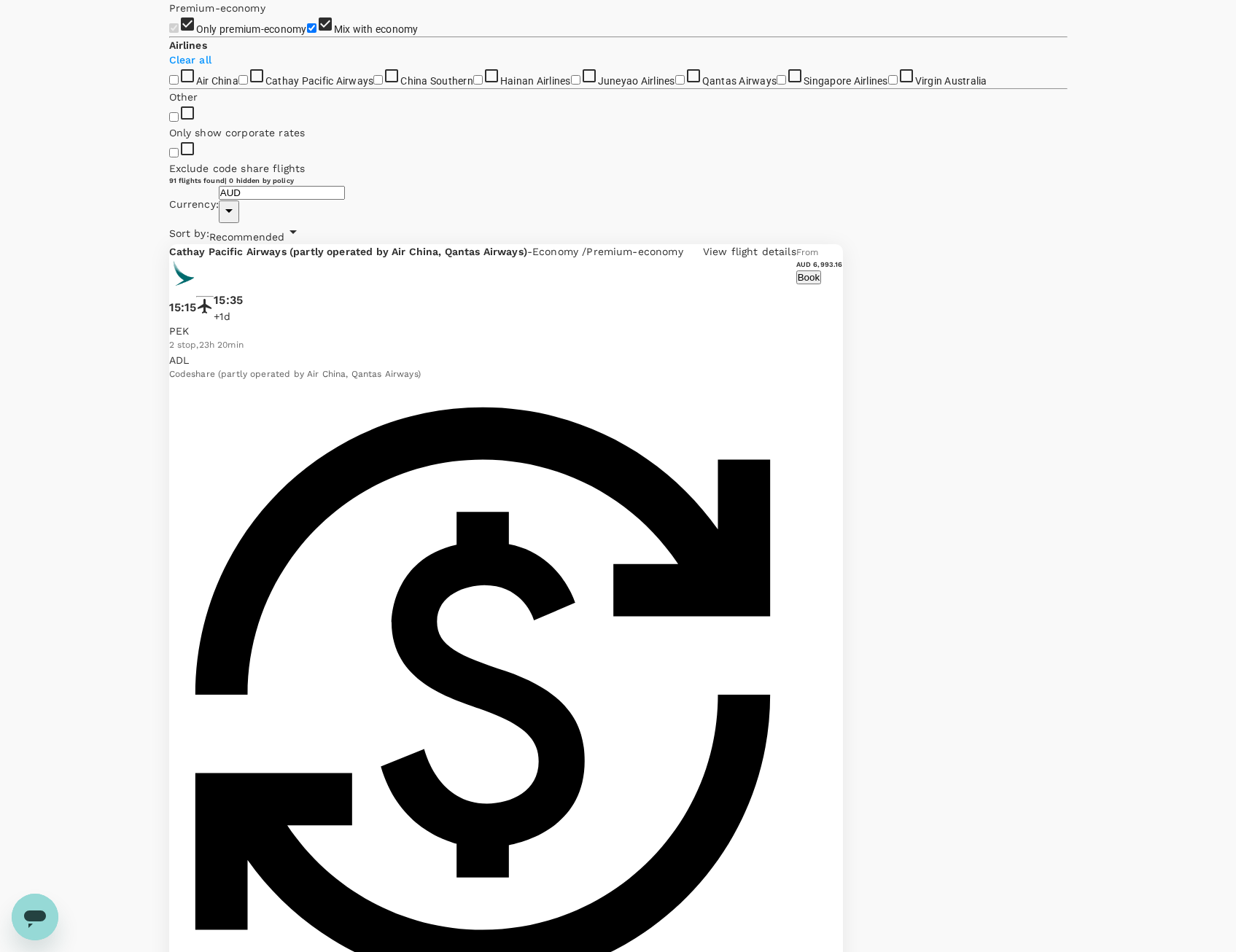
click at [777, 85] on input "Singapore Airlines" at bounding box center [781, 80] width 10 height 10
checkbox input "true"
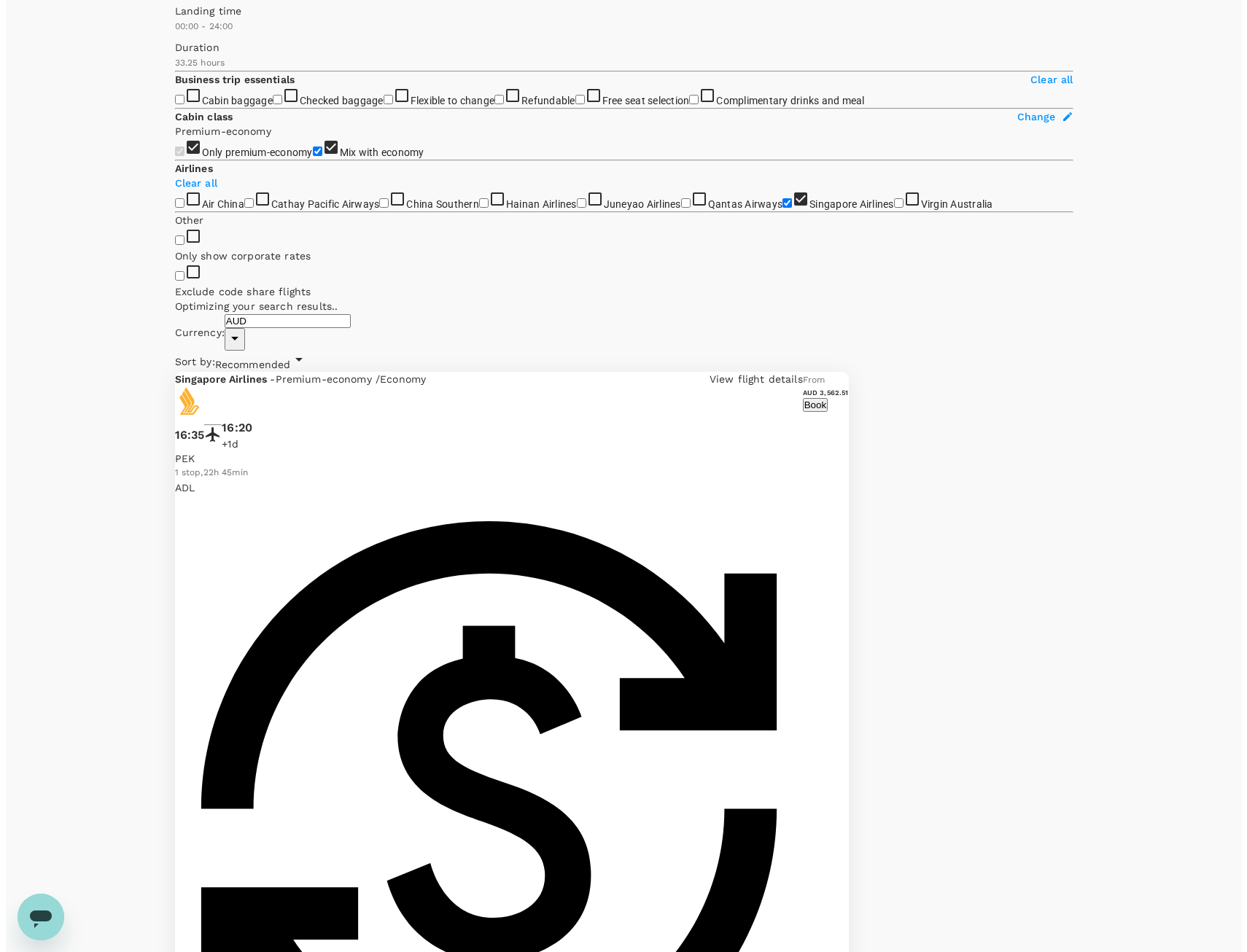
scroll to position [0, 0]
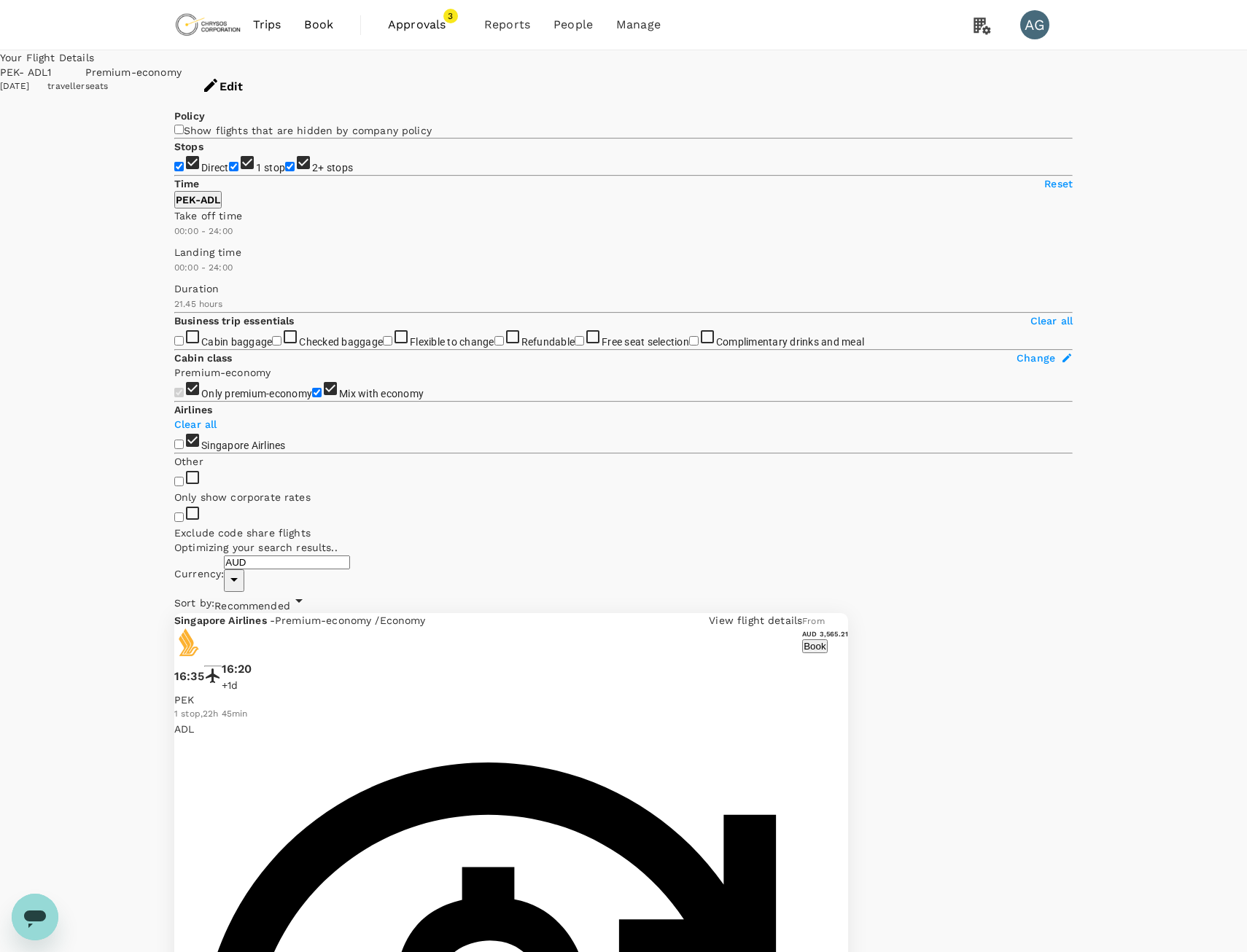
checkbox input "false"
